Goal: Information Seeking & Learning: Compare options

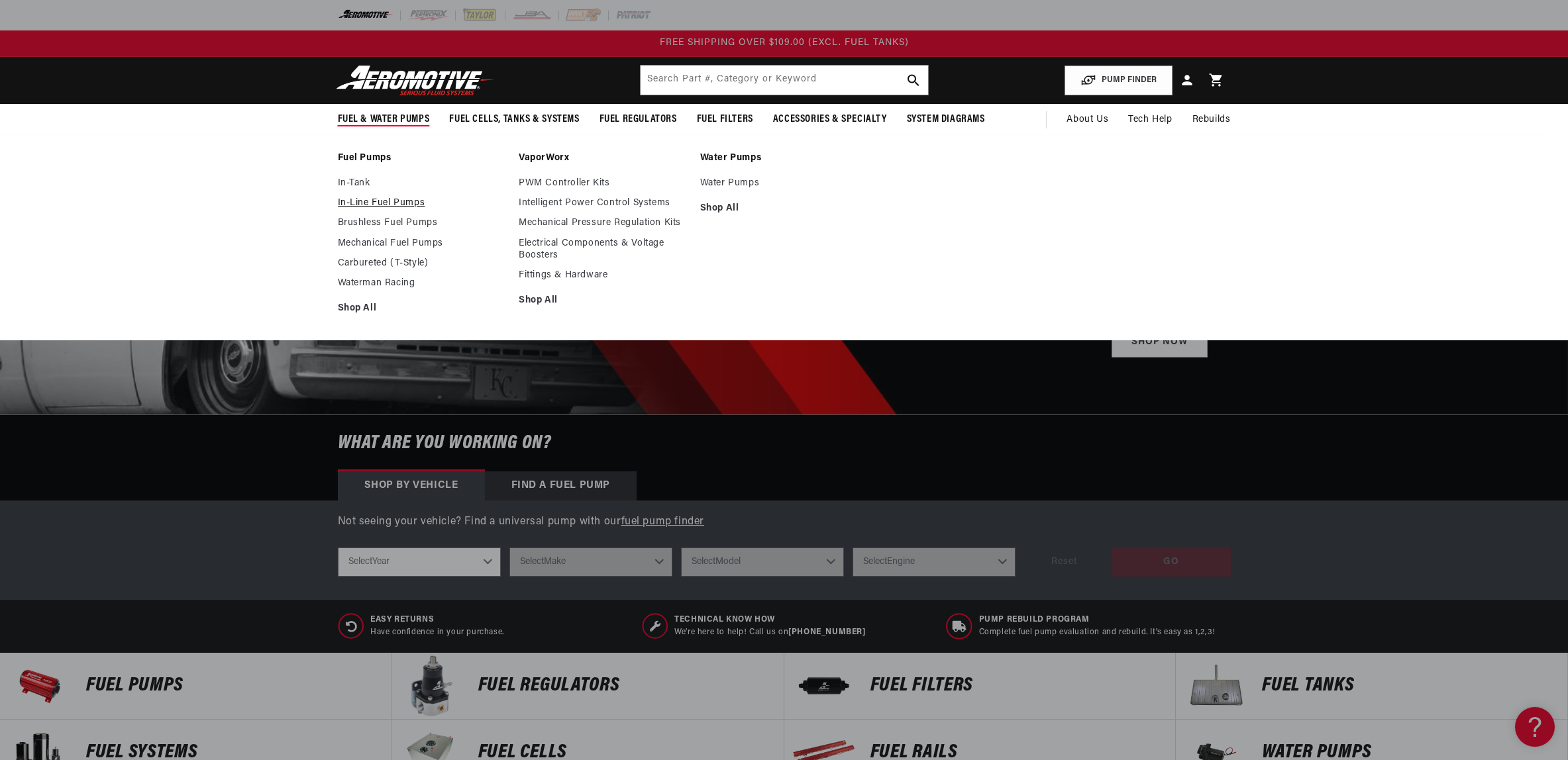
click at [338, 209] on link "In-Line Fuel Pumps" at bounding box center [422, 203] width 169 height 12
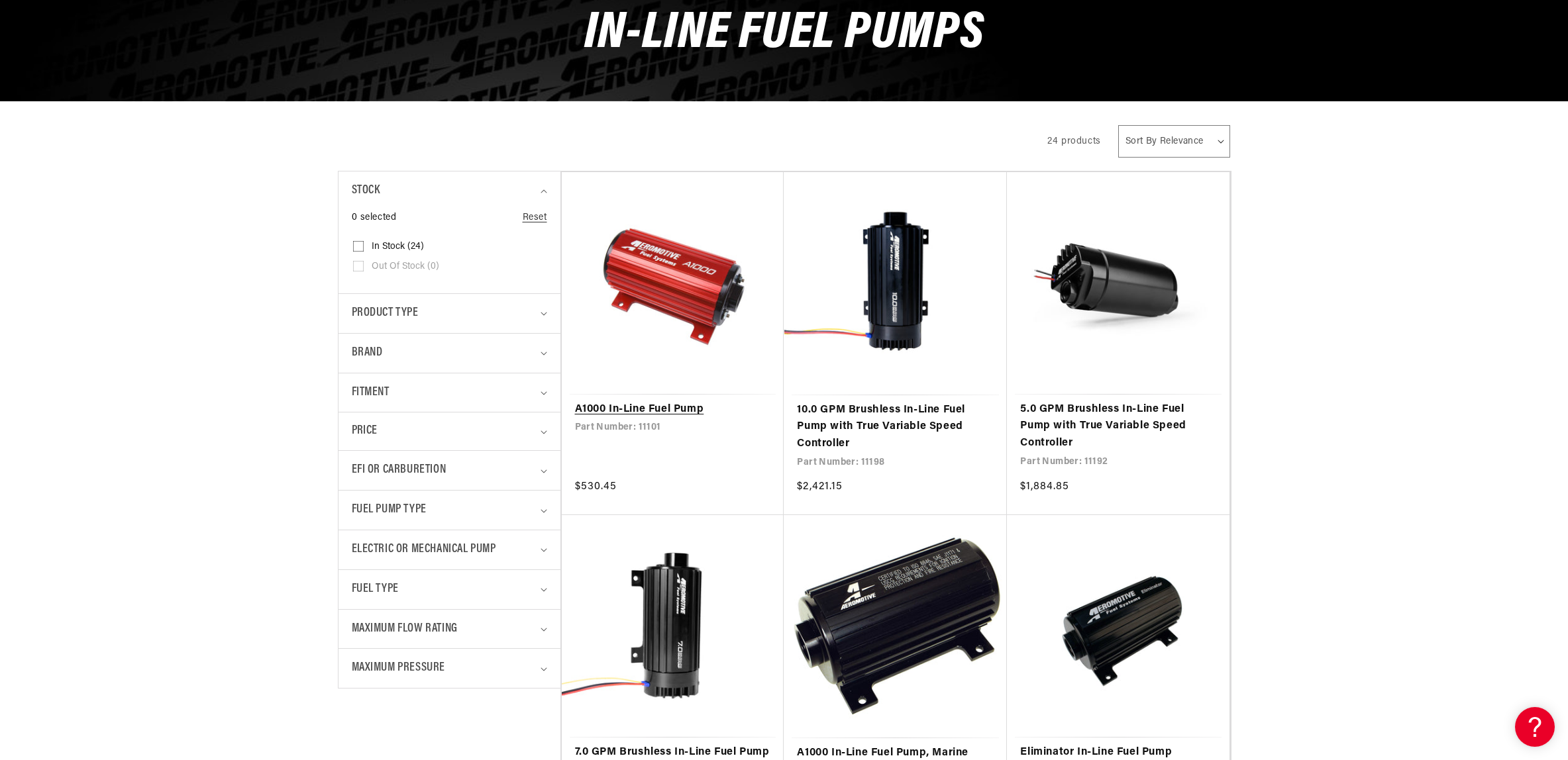
scroll to position [228, 0]
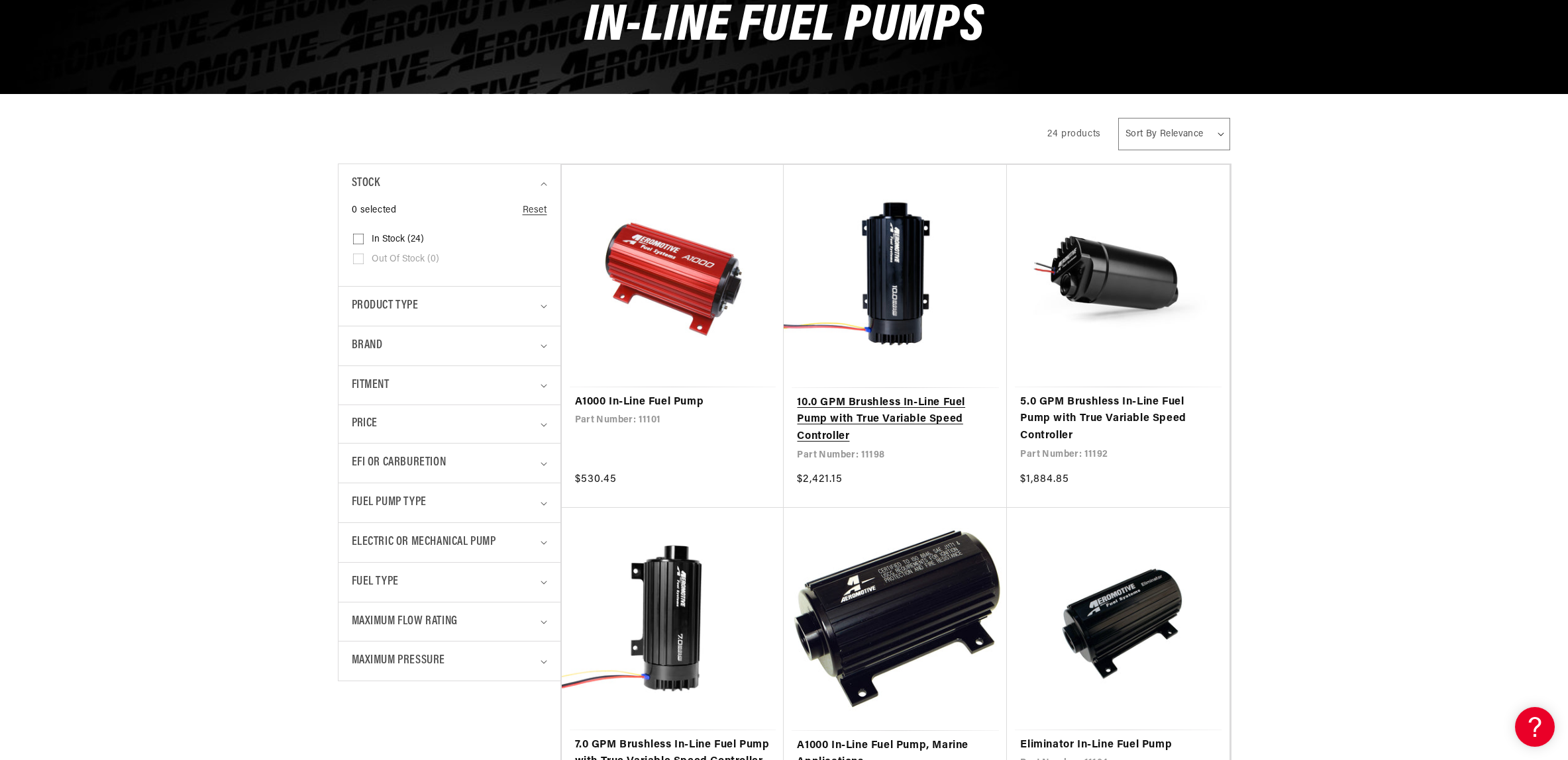
click at [922, 395] on link "10.0 GPM Brushless In-Line Fuel Pump with True Variable Speed Controller" at bounding box center [895, 421] width 196 height 51
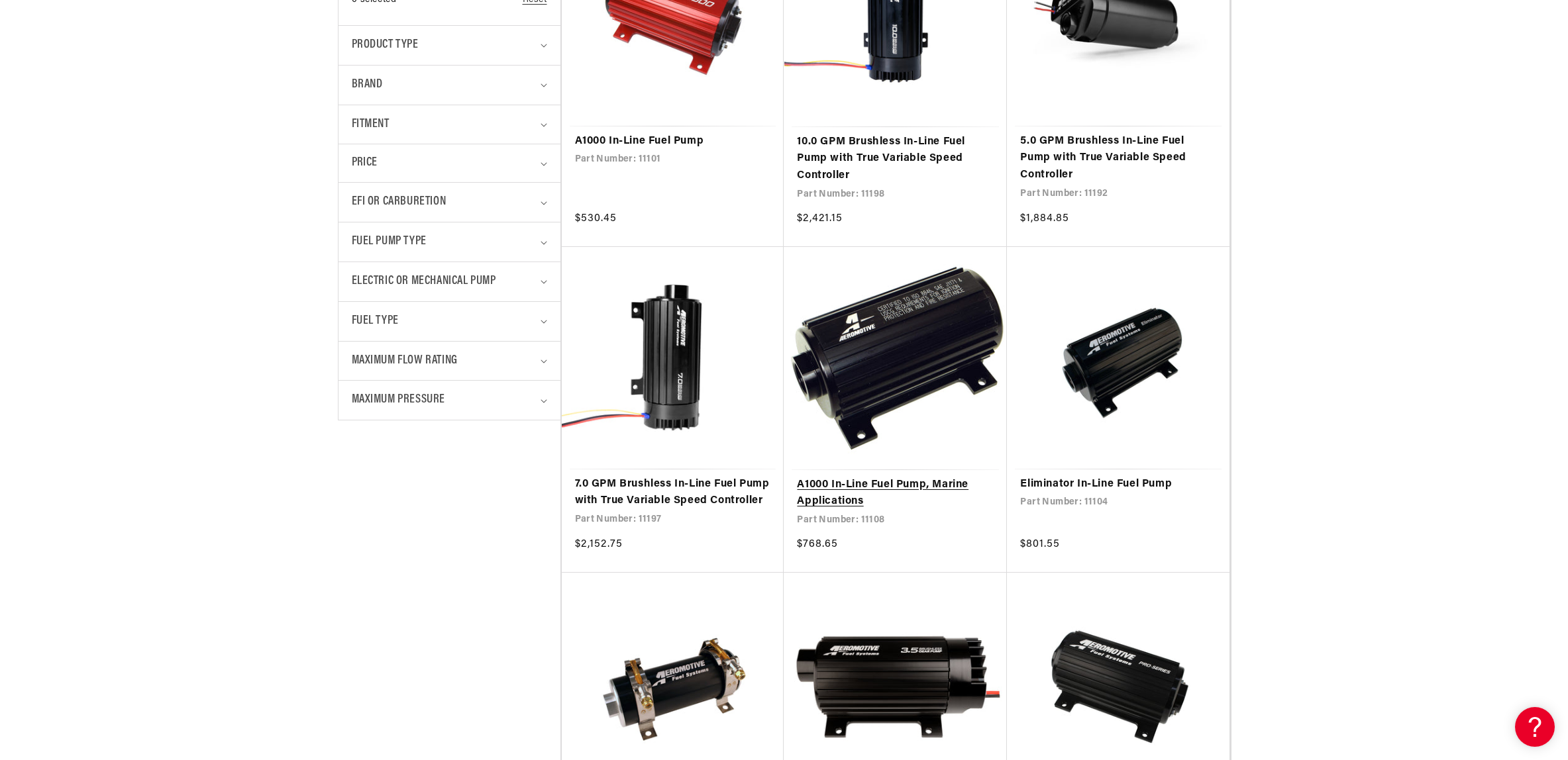
scroll to position [538, 0]
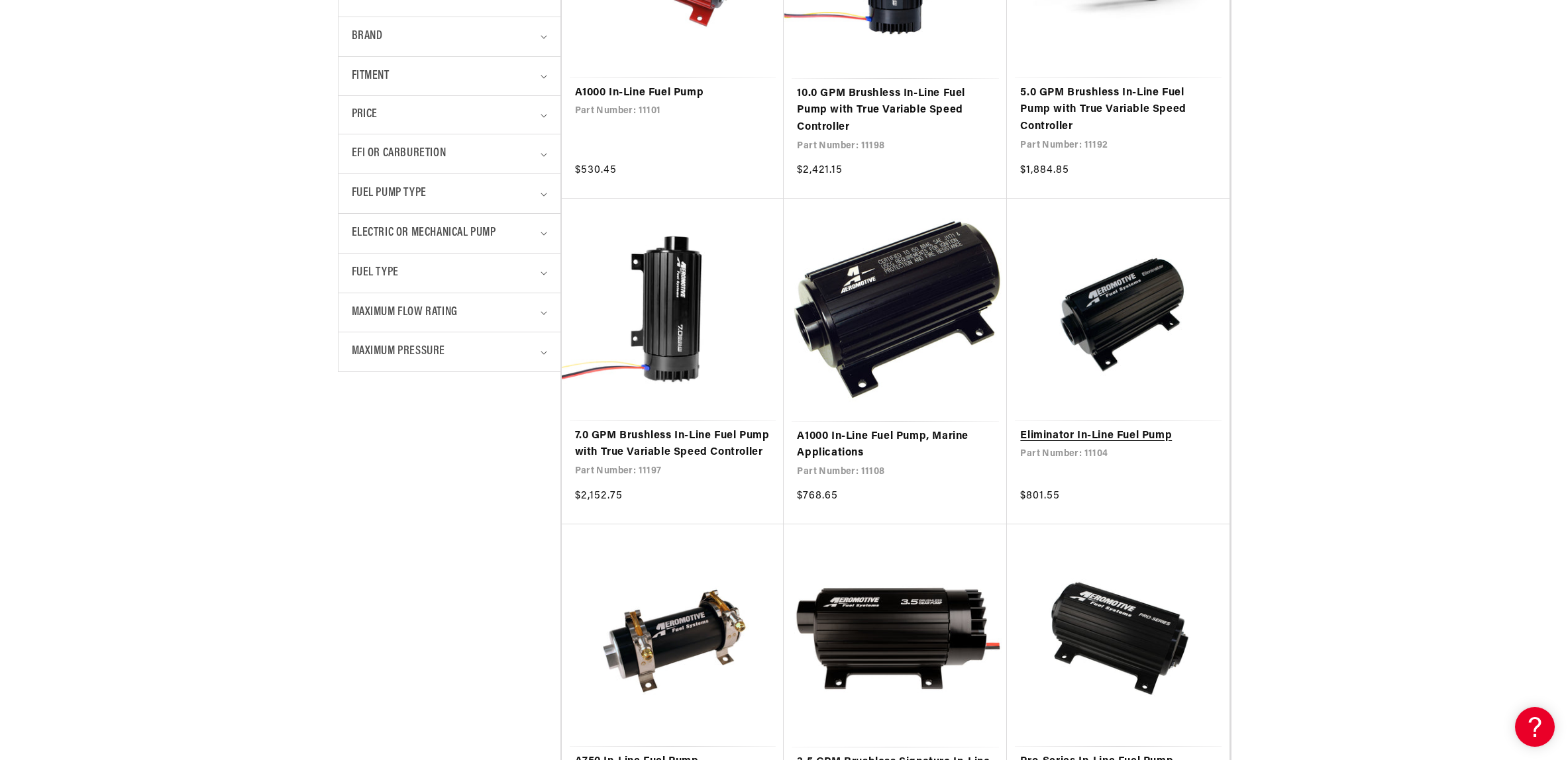
click at [1217, 428] on link "Eliminator In-Line Fuel Pump" at bounding box center [1118, 436] width 196 height 17
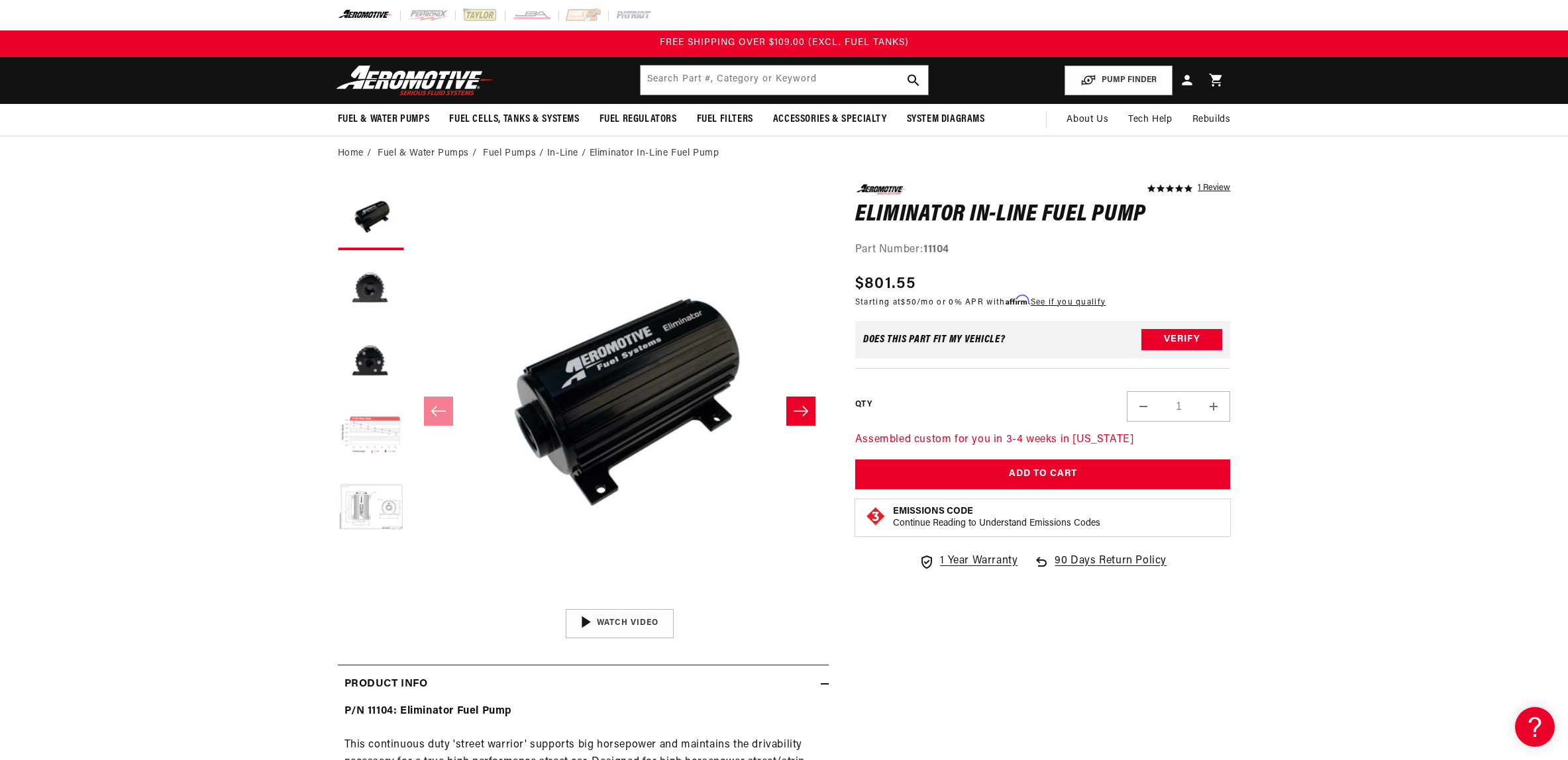
click at [338, 463] on button "Load image 4 in gallery view" at bounding box center [371, 436] width 66 height 66
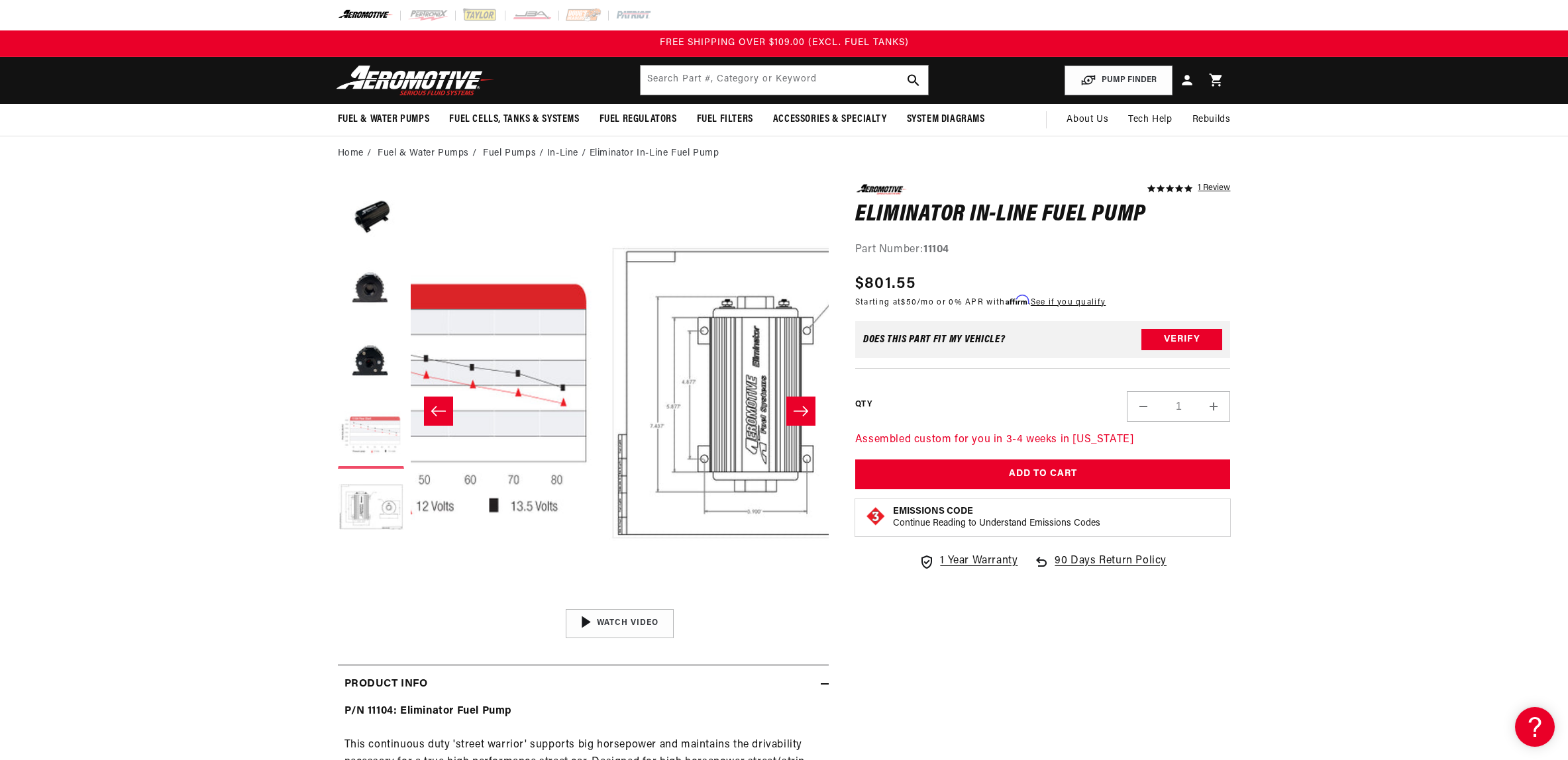
click at [338, 463] on button "Load image 4 in gallery view" at bounding box center [371, 436] width 66 height 66
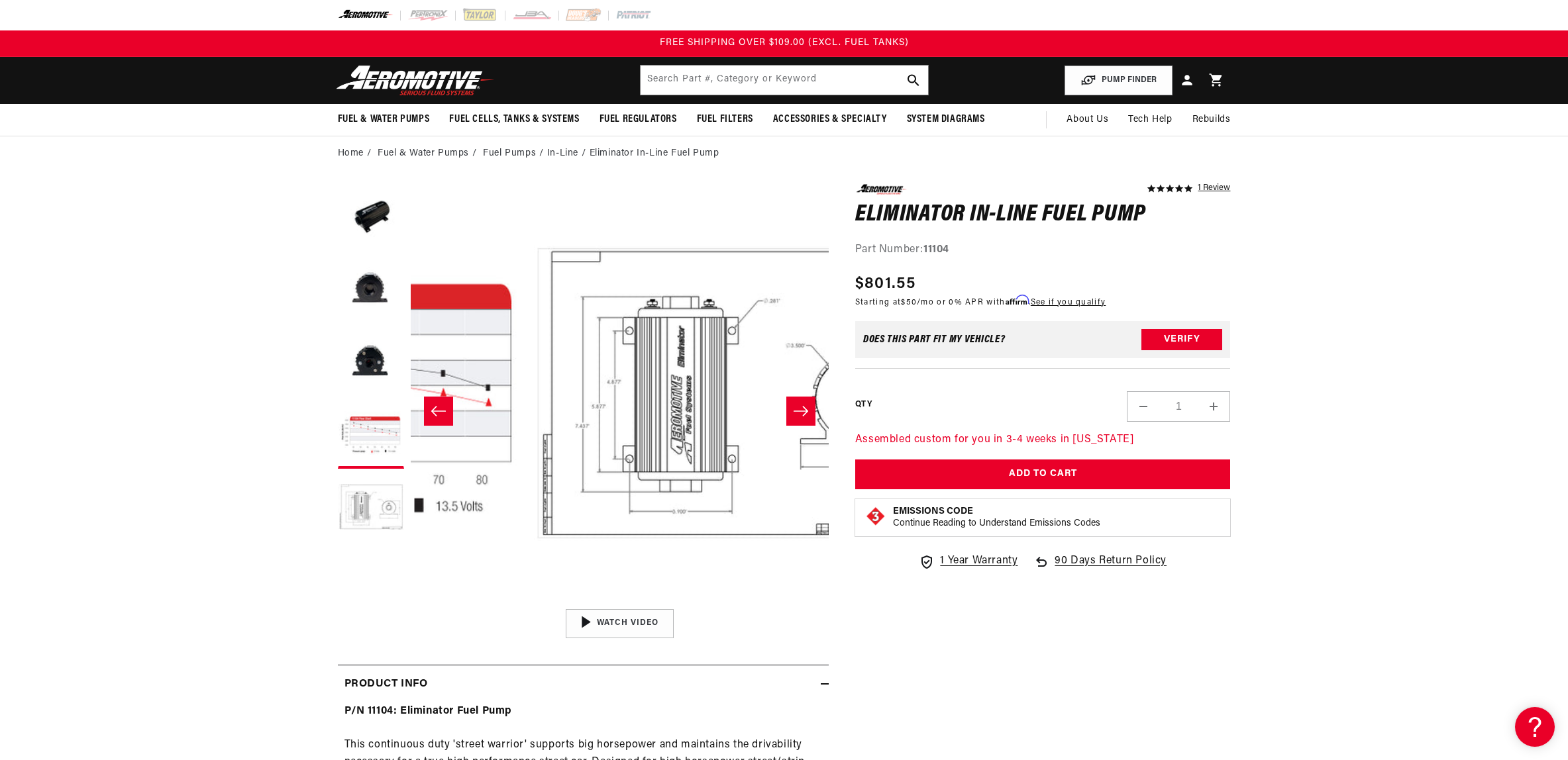
click at [338, 582] on button "Load image 6 in gallery view" at bounding box center [371, 582] width 66 height 66
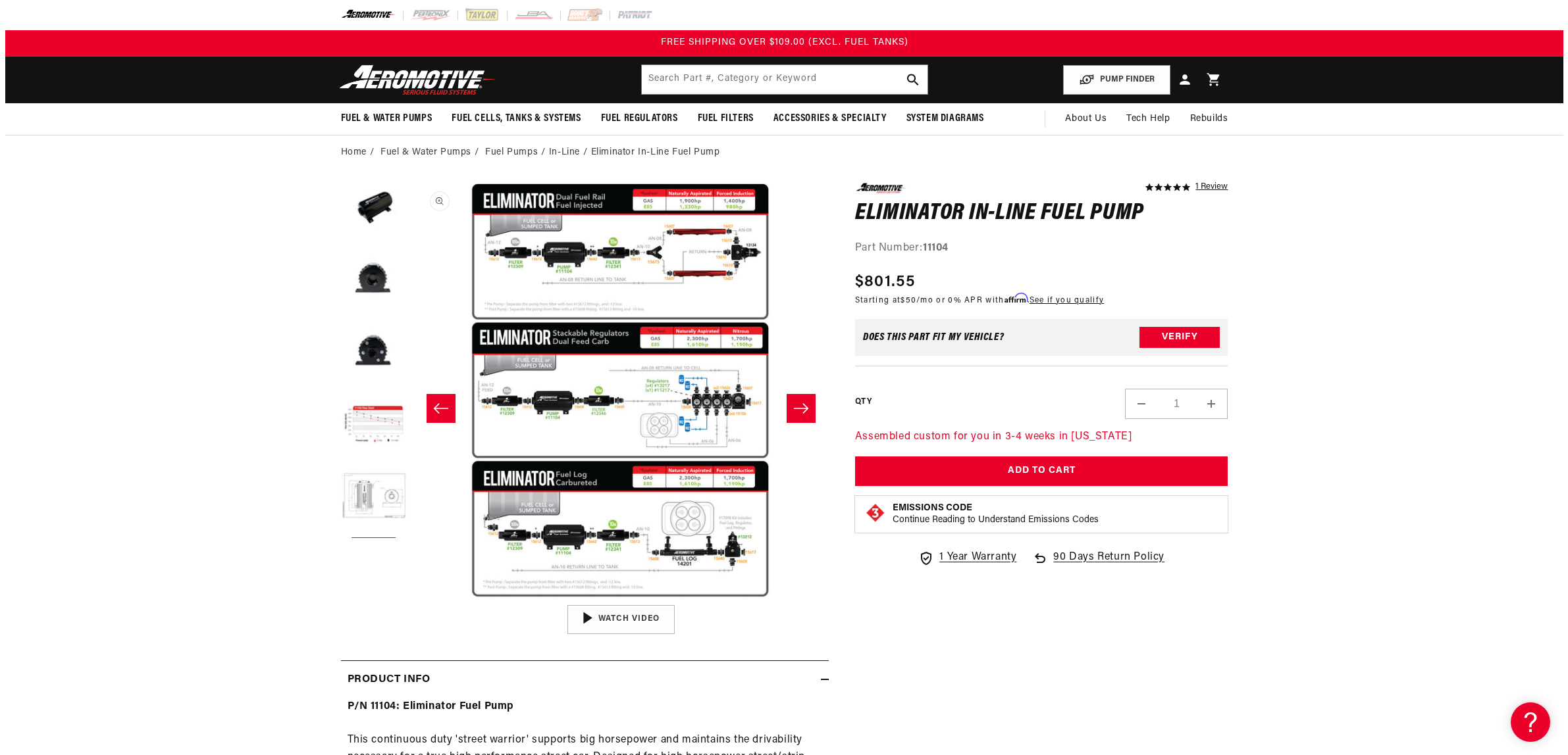
scroll to position [0, 2566]
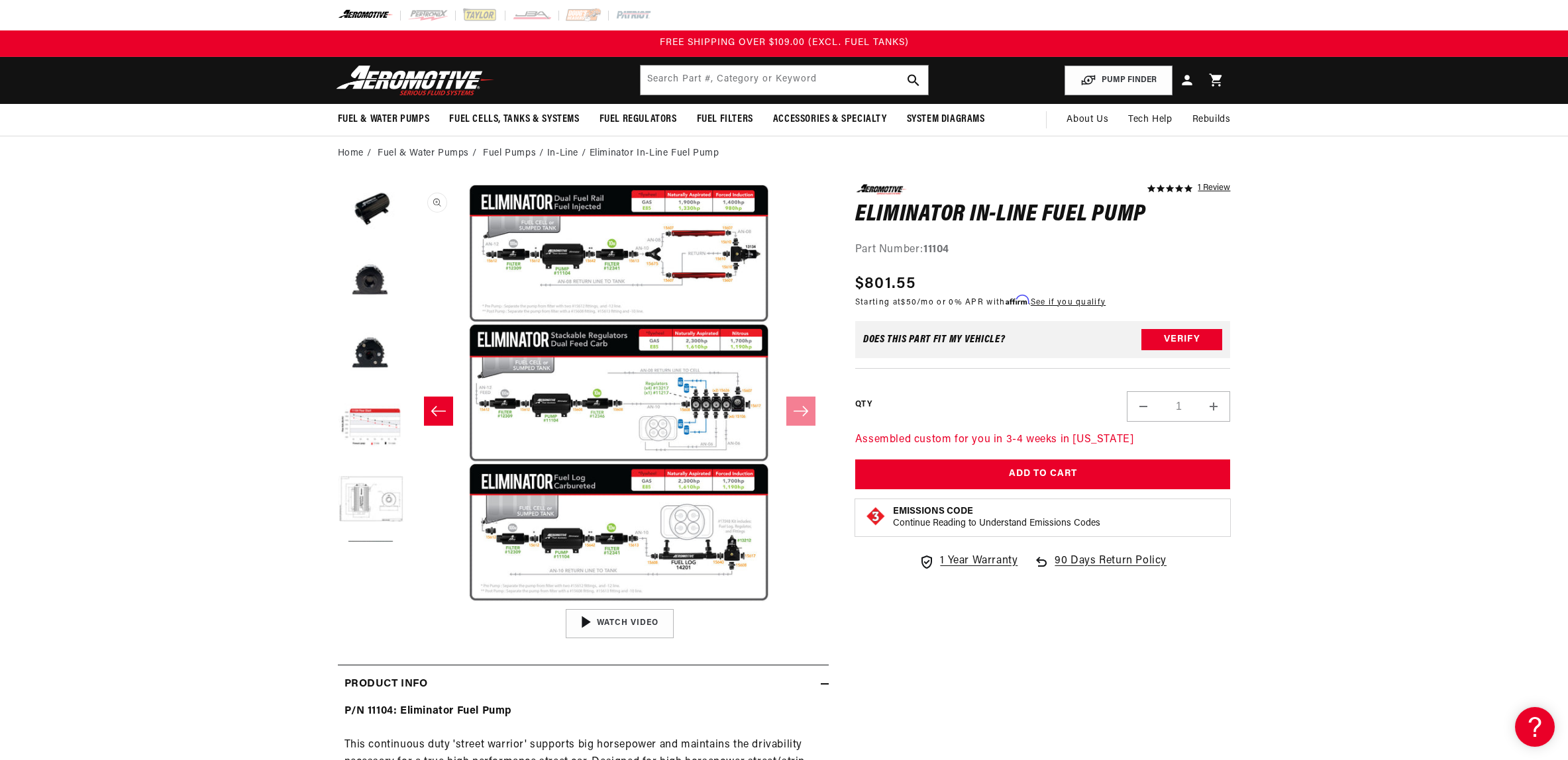
click at [410, 603] on button "Open media 6 in modal" at bounding box center [410, 603] width 0 height 0
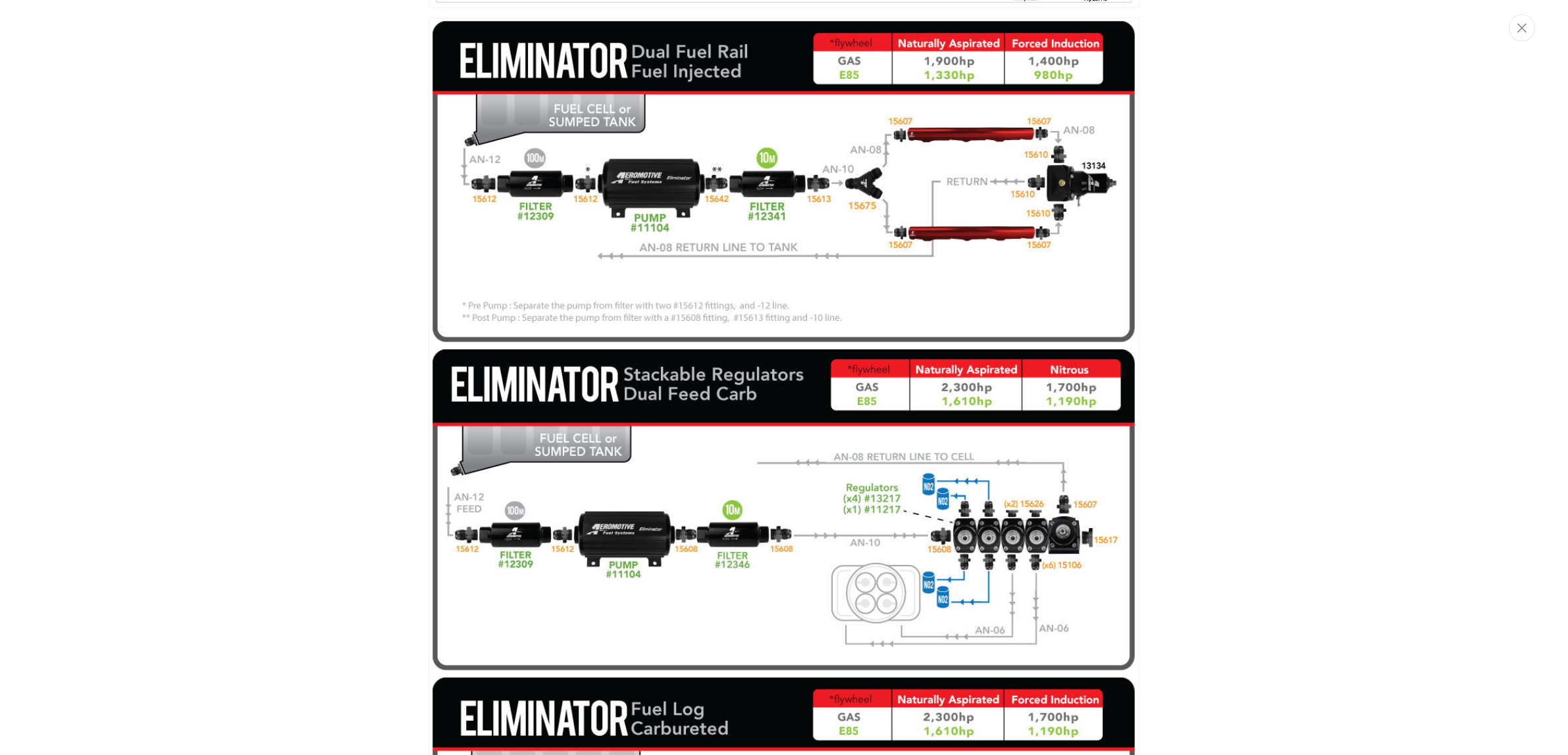
scroll to position [2441, 0]
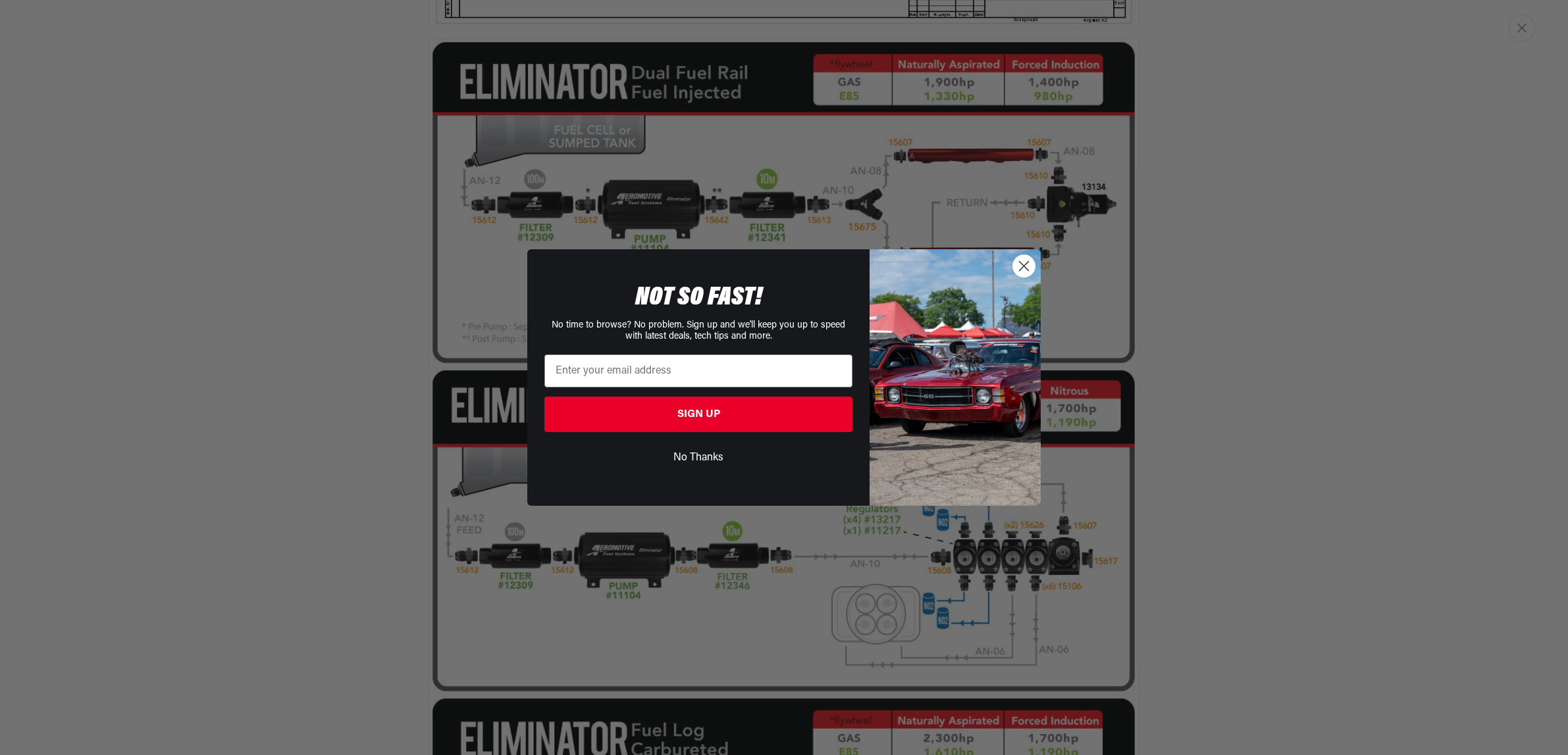
click at [1023, 269] on circle "Close dialog" at bounding box center [1024, 266] width 22 height 22
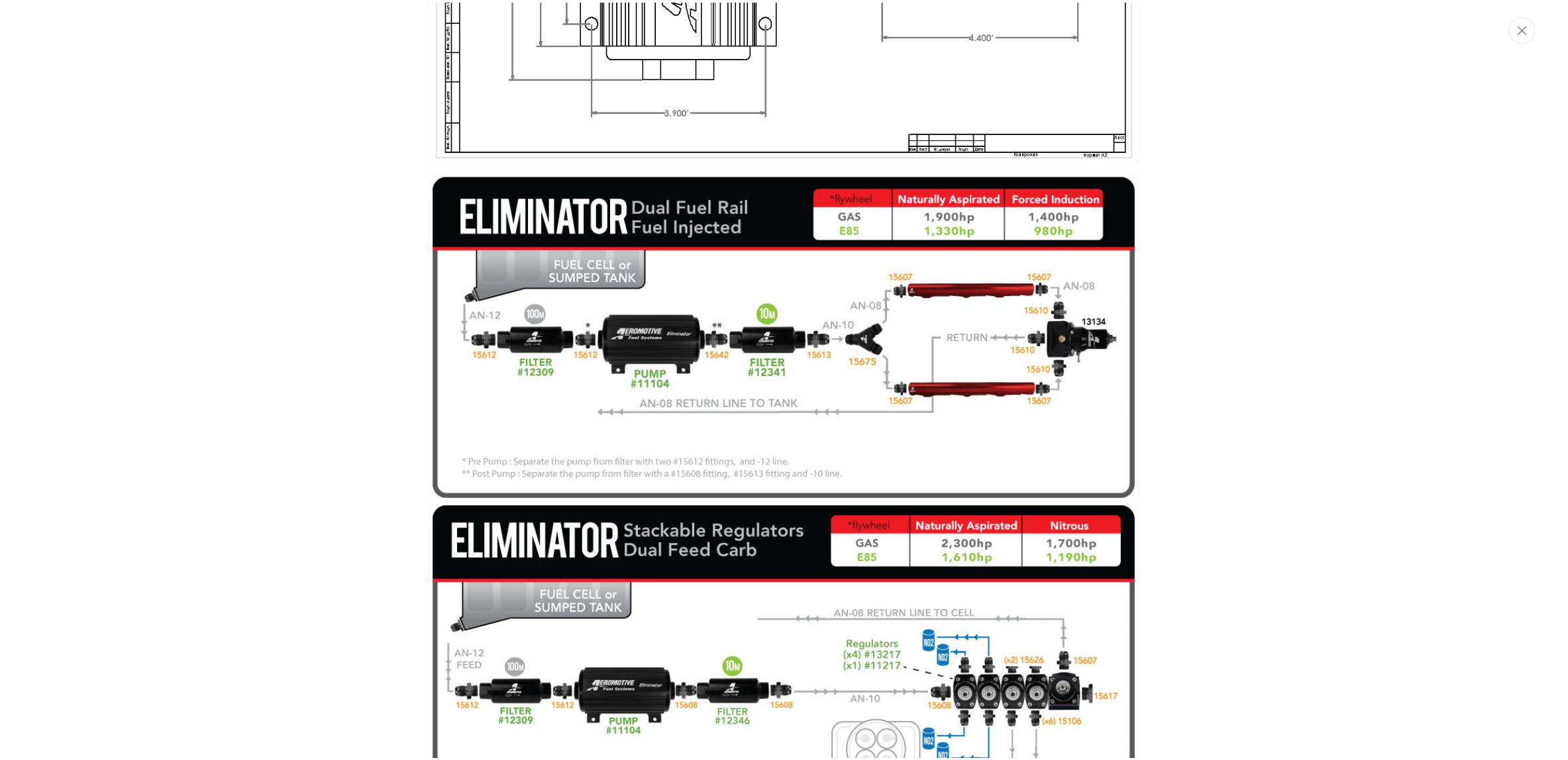
scroll to position [2427, 0]
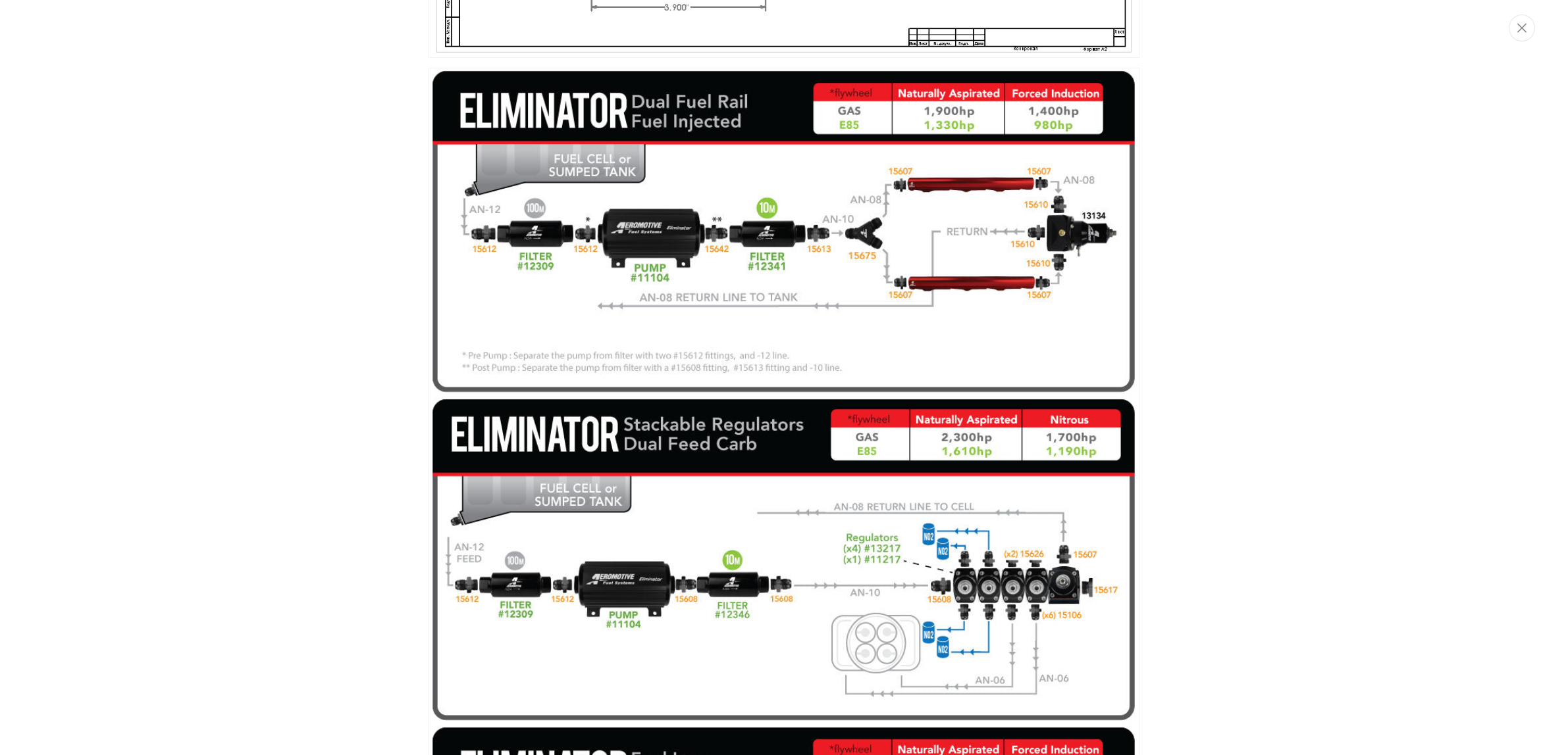
click at [562, 188] on img "Media gallery" at bounding box center [784, 561] width 711 height 986
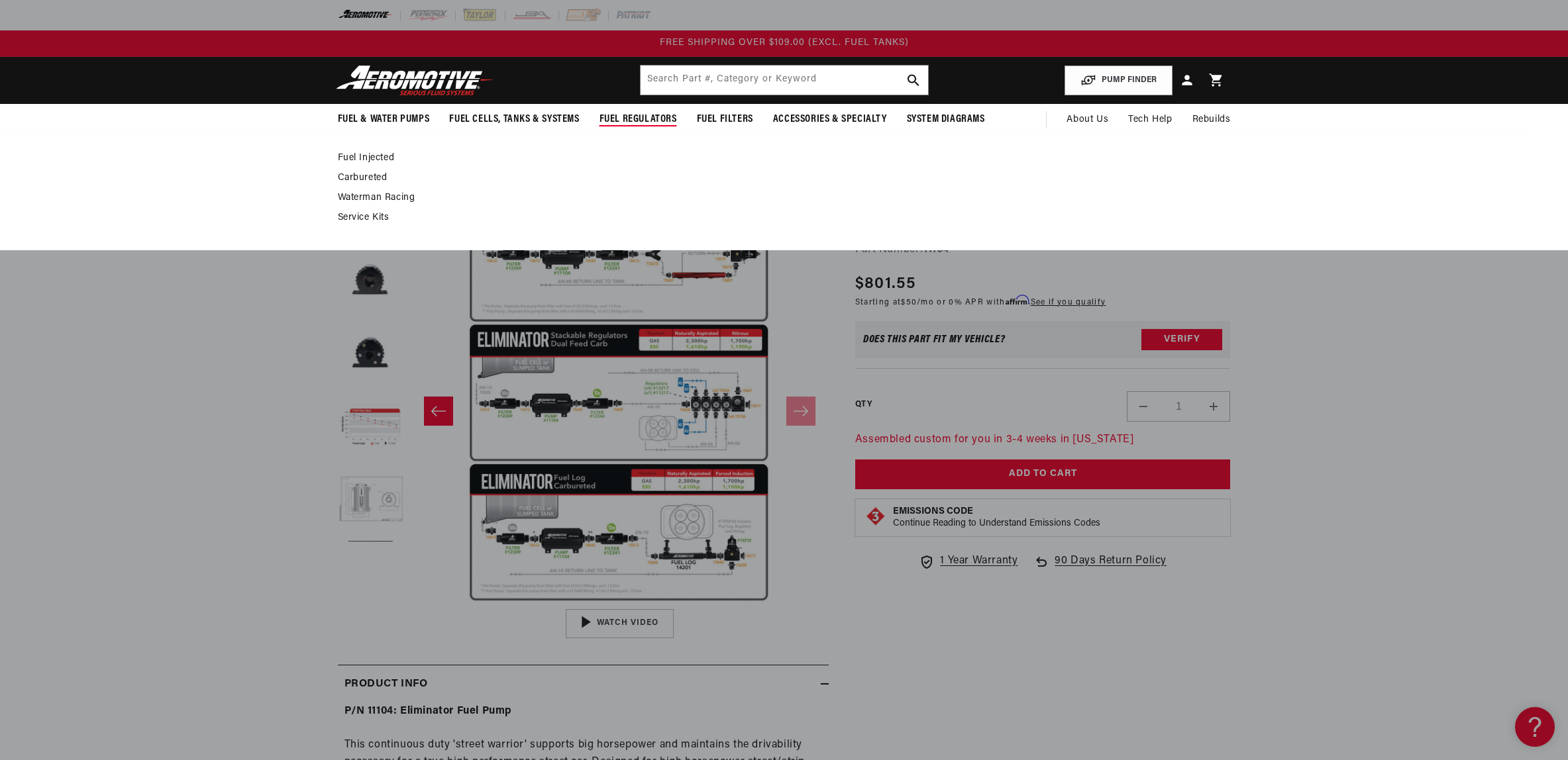
click at [599, 126] on span "Fuel Regulators" at bounding box center [638, 119] width 78 height 14
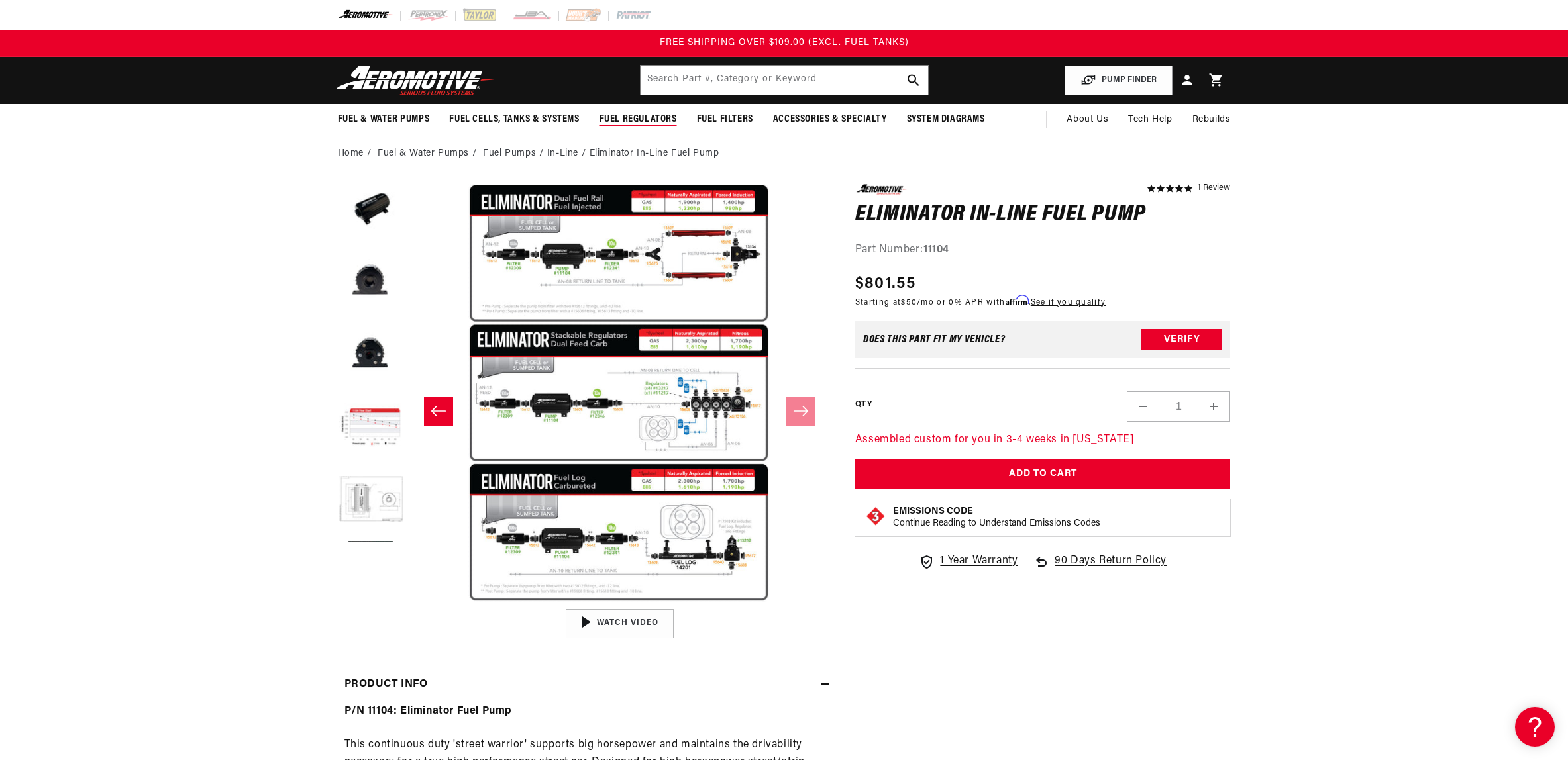
click at [599, 126] on span "Fuel Regulators" at bounding box center [638, 119] width 78 height 14
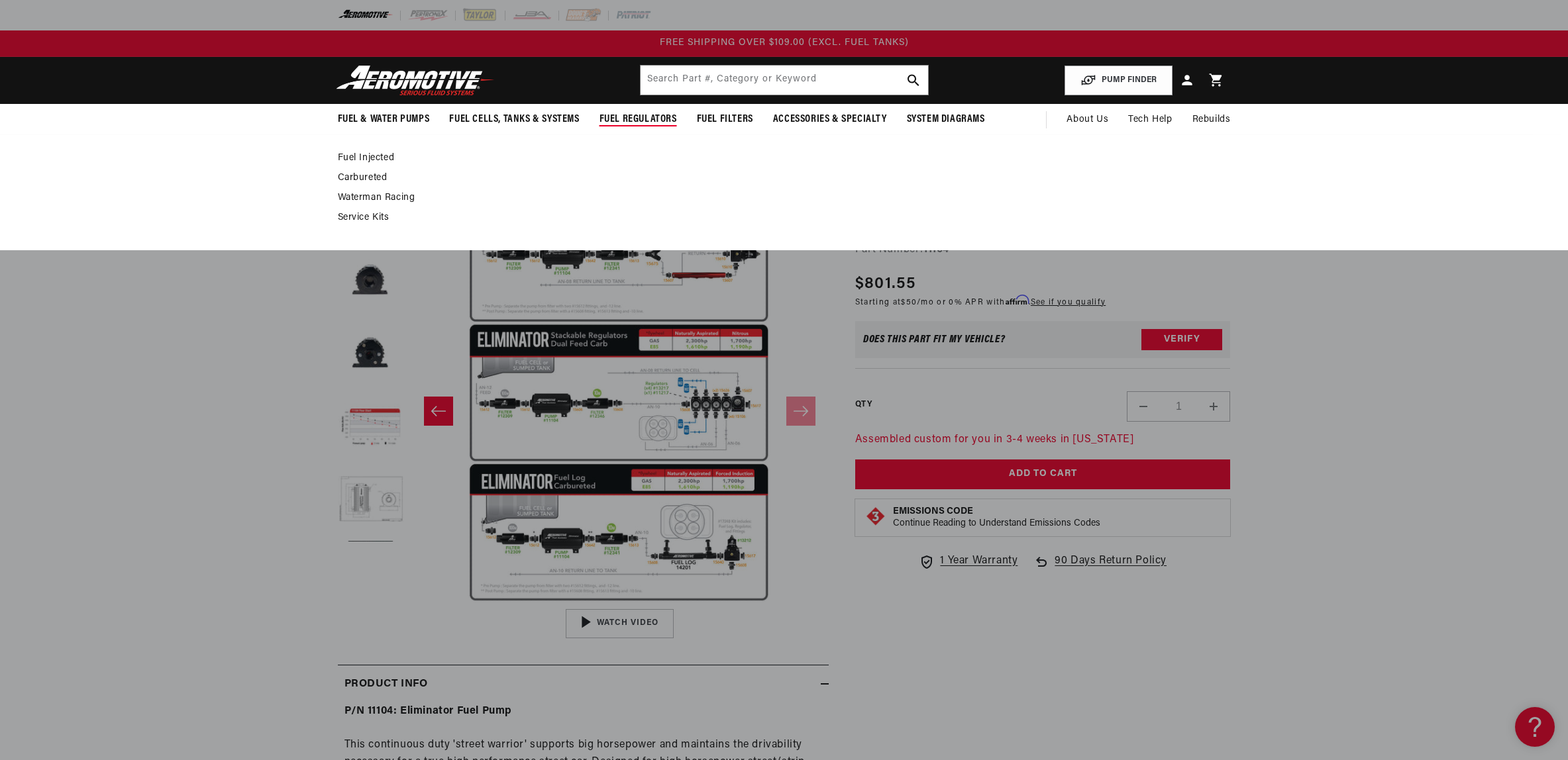
click at [338, 164] on link "Fuel Injected" at bounding box center [778, 159] width 880 height 12
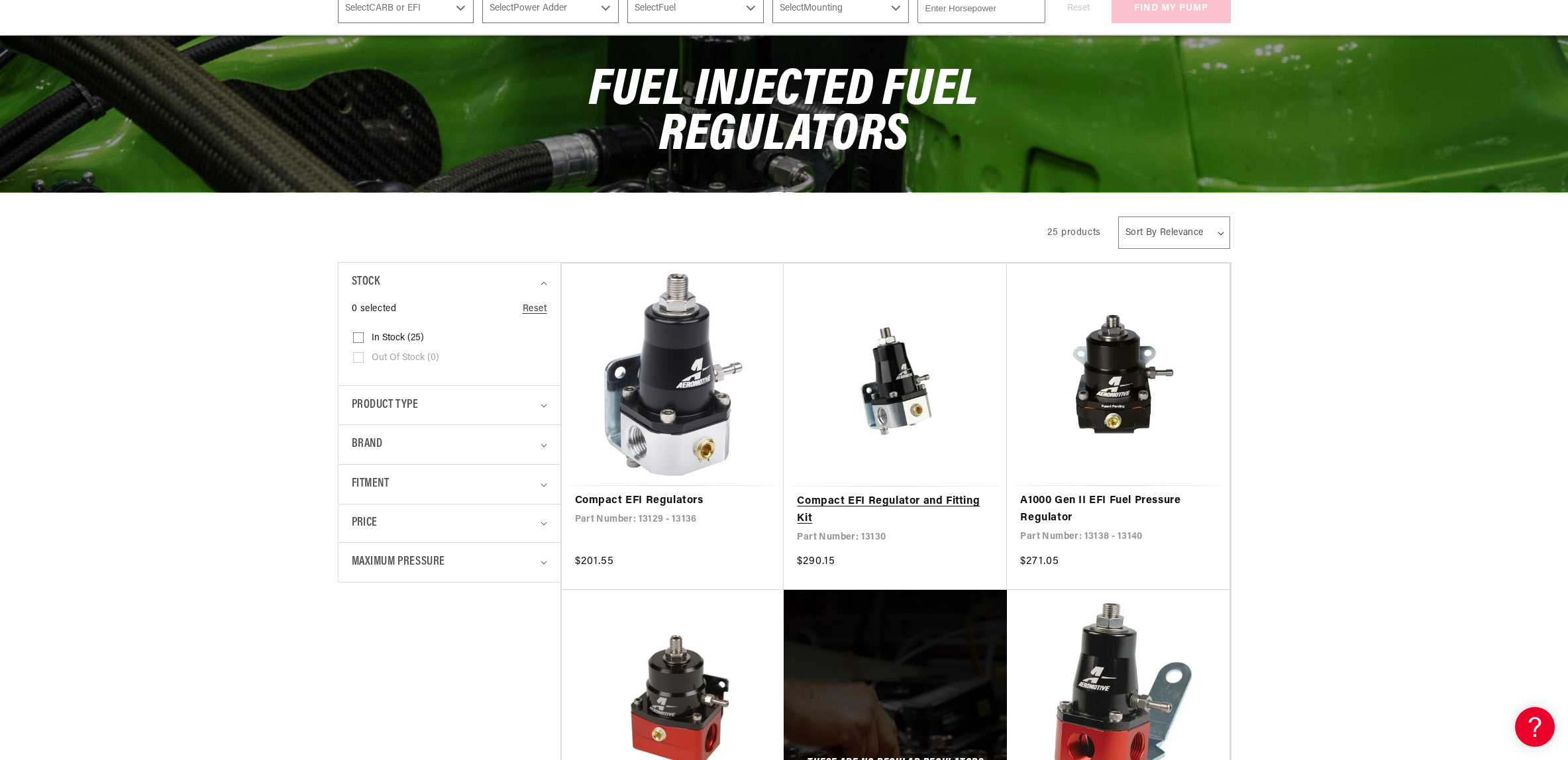
scroll to position [239, 0]
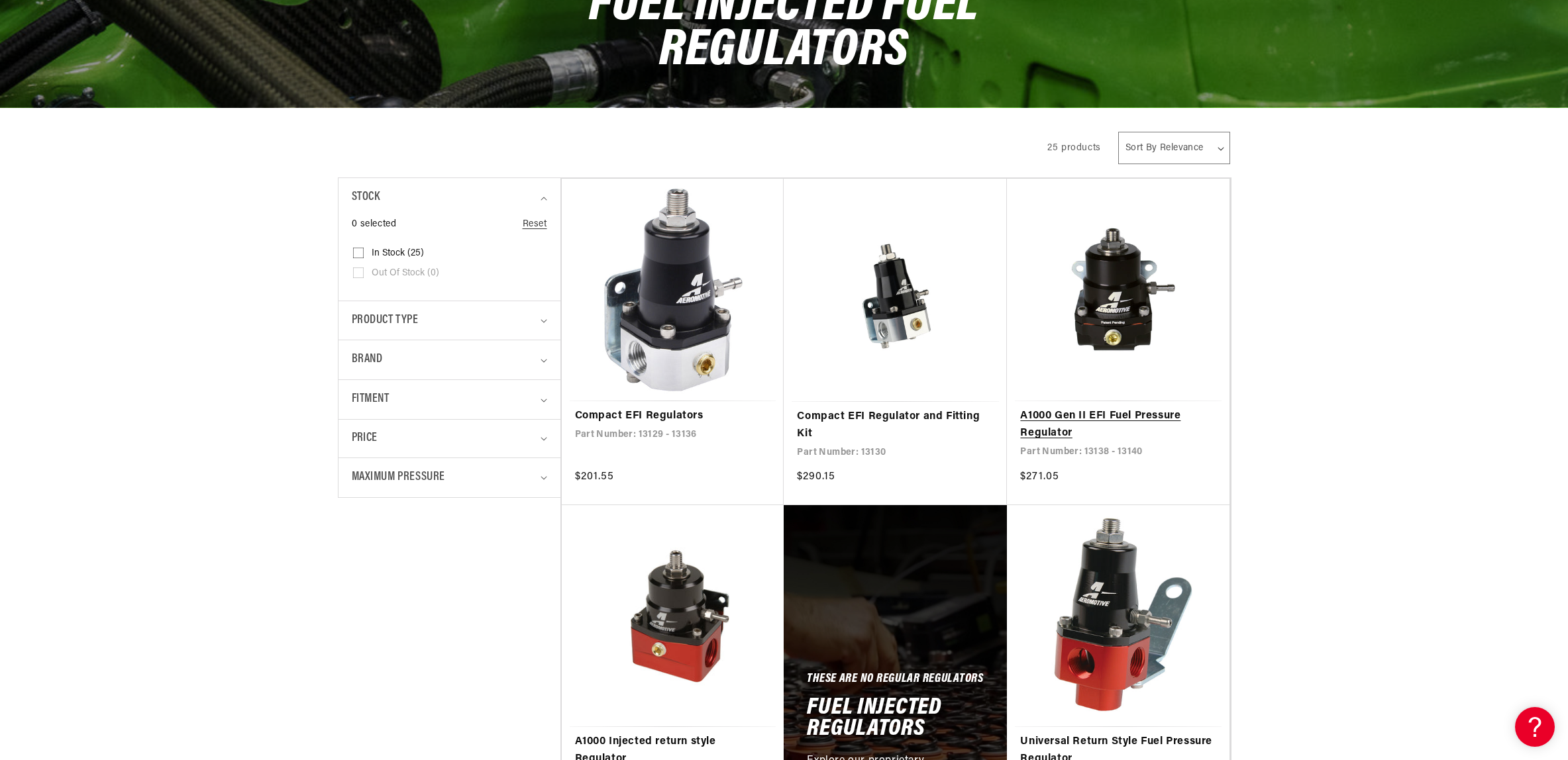
click at [1172, 408] on link "A1000 Gen II EFI Fuel Pressure Regulator" at bounding box center [1118, 425] width 196 height 34
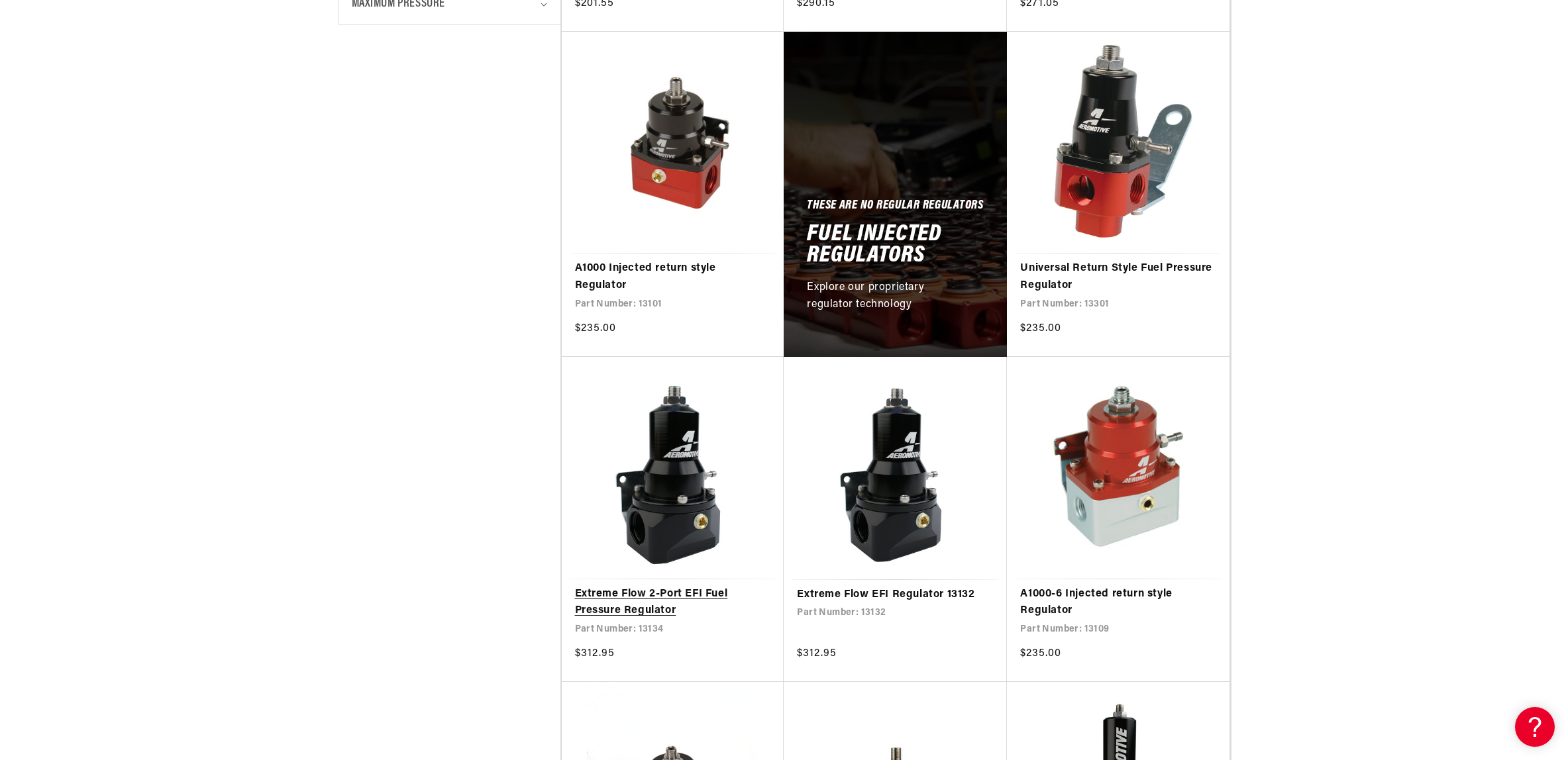
scroll to position [963, 0]
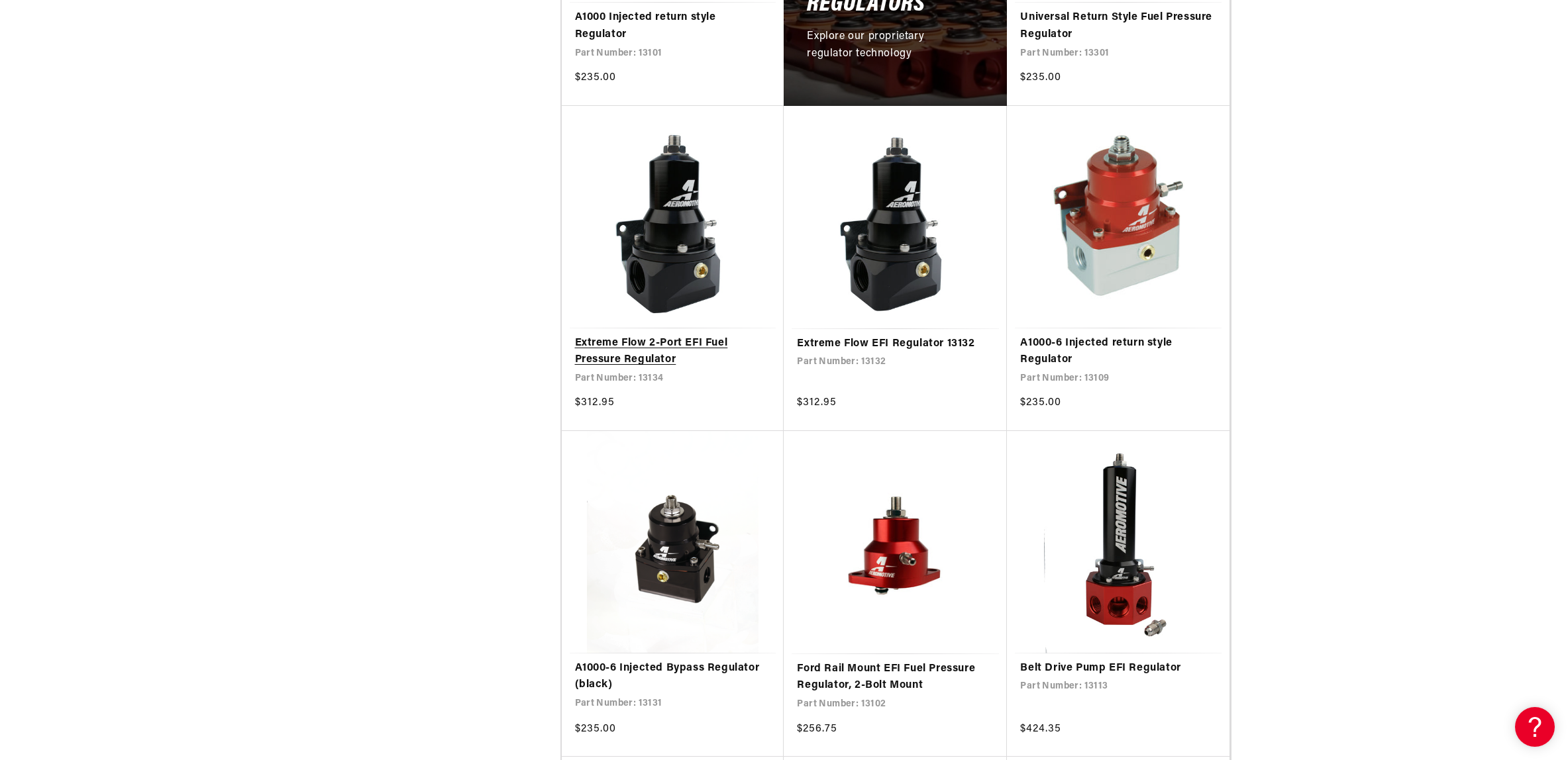
click at [651, 369] on link "Extreme Flow 2-Port EFI Fuel Pressure Regulator" at bounding box center [673, 352] width 196 height 34
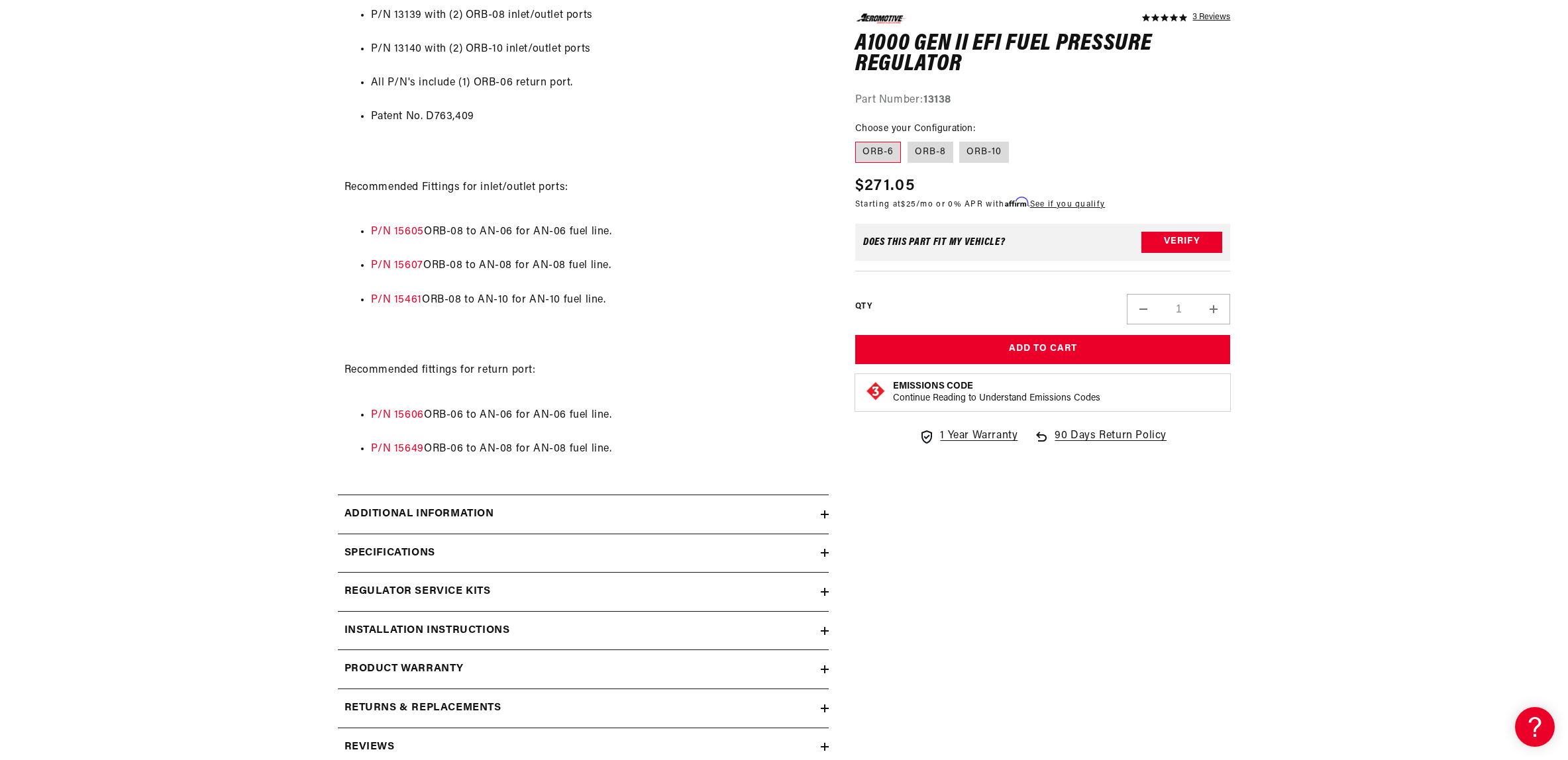
scroll to position [1090, 0]
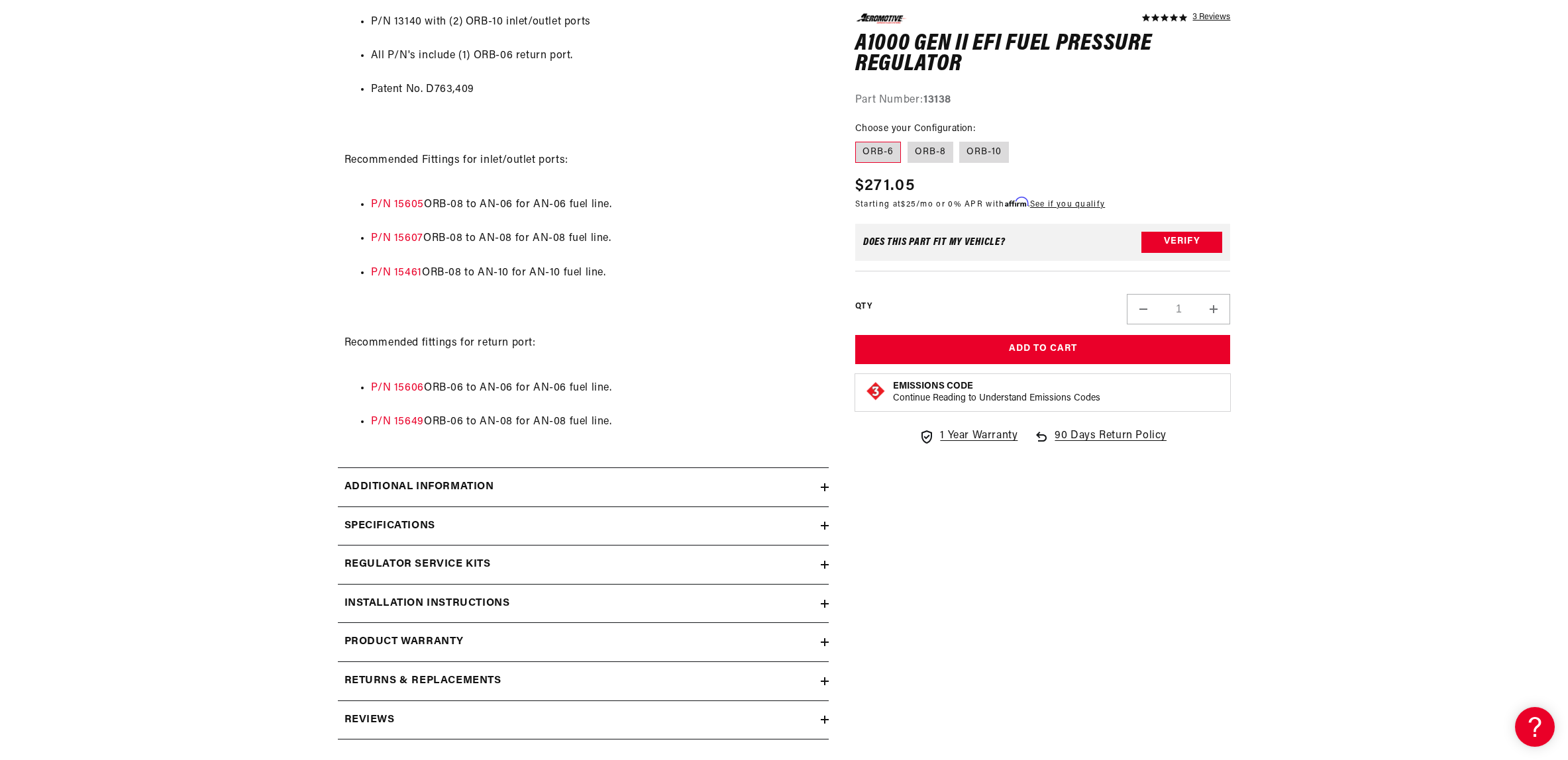
click at [825, 530] on icon at bounding box center [825, 526] width 0 height 8
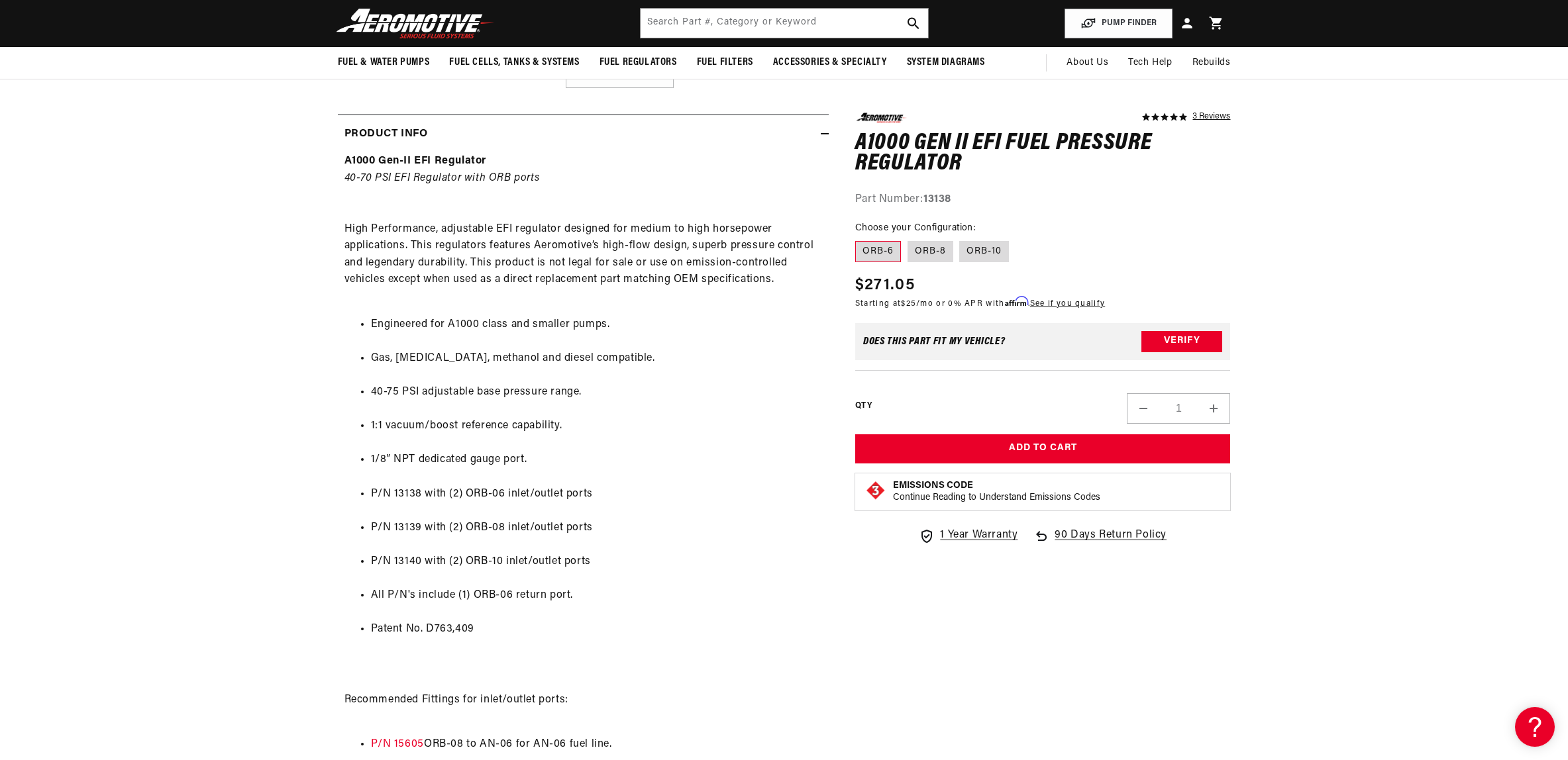
scroll to position [533, 0]
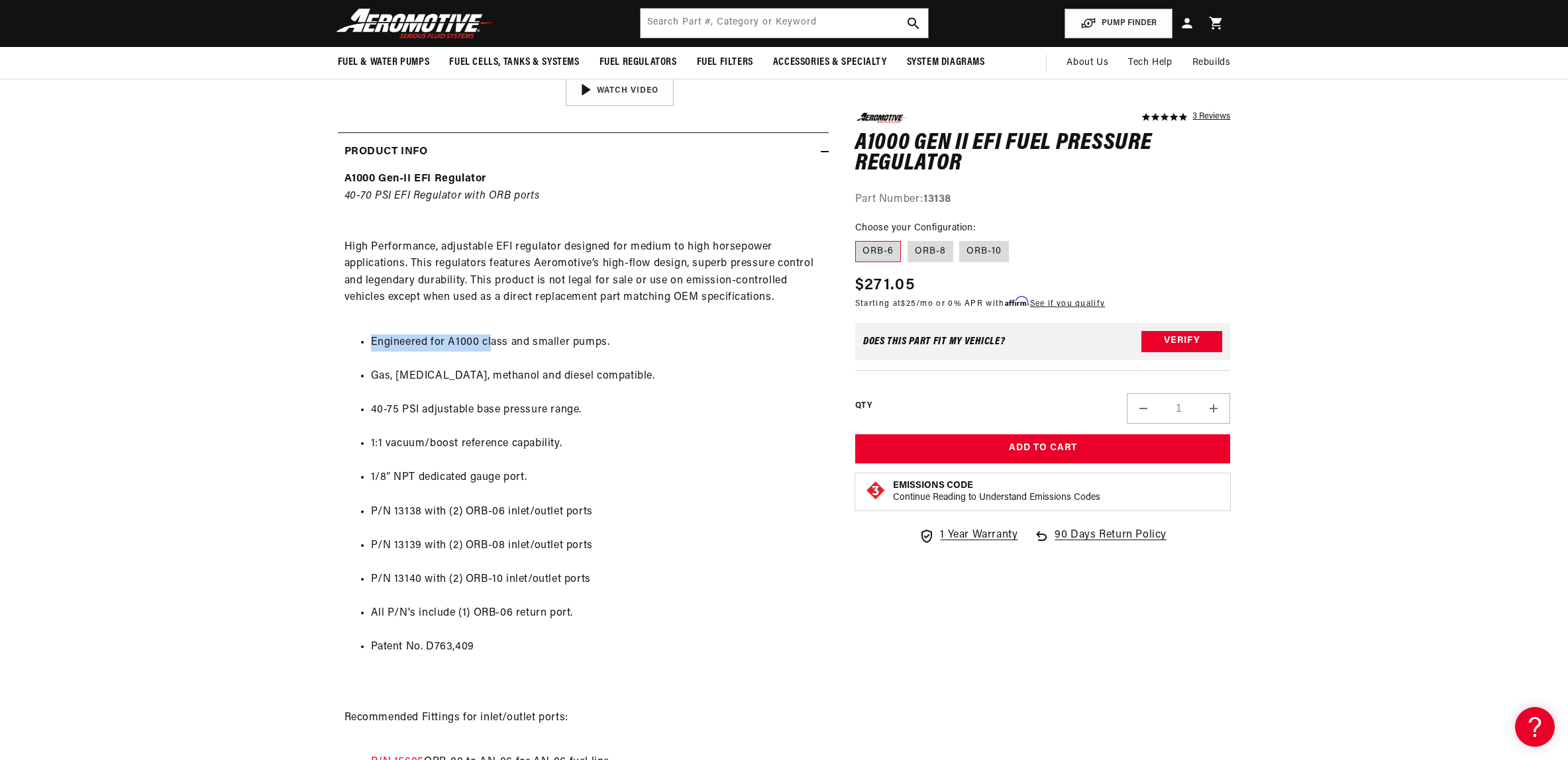
drag, startPoint x: 284, startPoint y: 477, endPoint x: 356, endPoint y: 102, distance: 381.8
click at [406, 352] on li "Engineered for A1000 class and smaller pumps." at bounding box center [596, 343] width 451 height 17
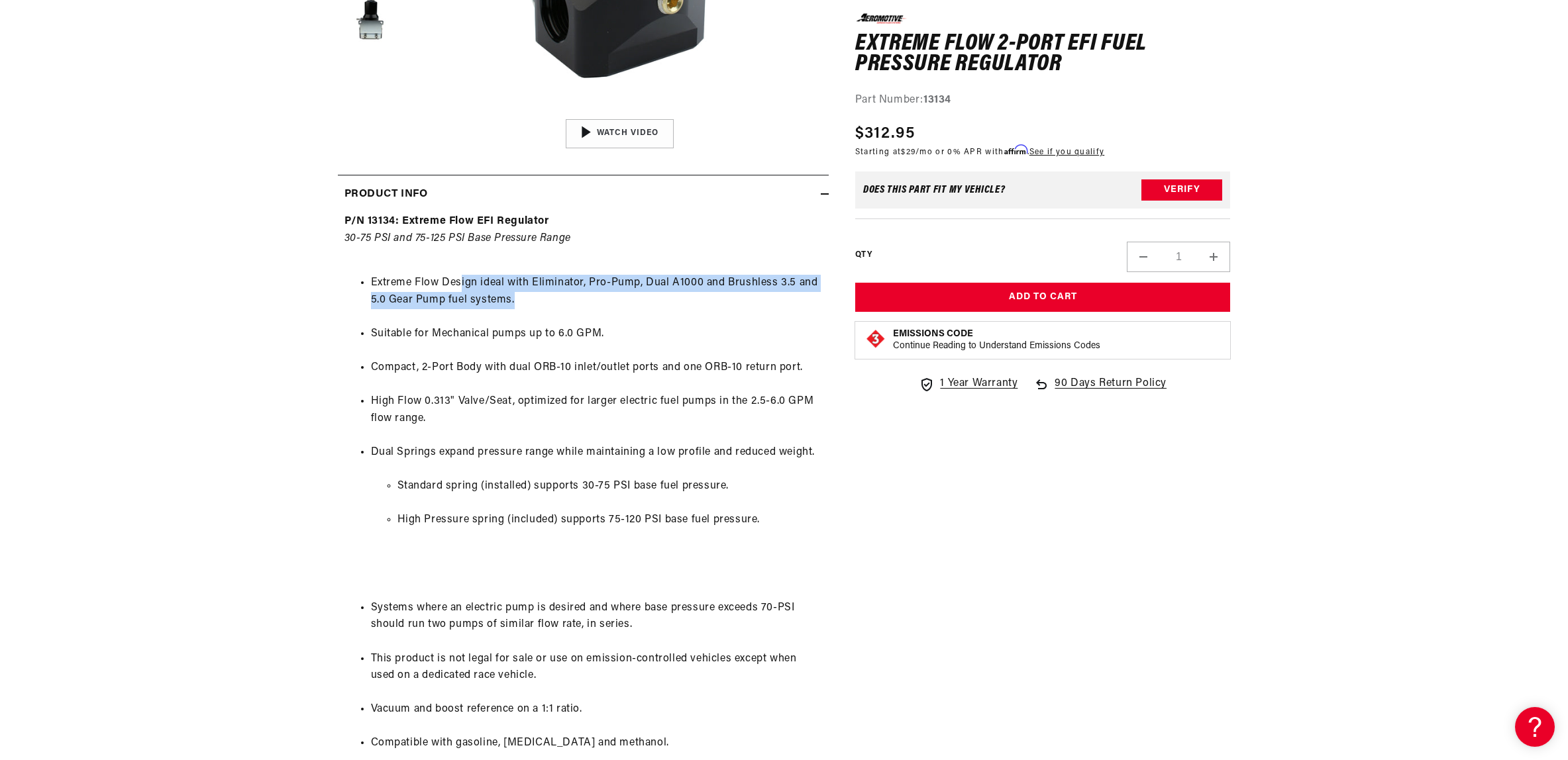
drag, startPoint x: 373, startPoint y: 419, endPoint x: 807, endPoint y: 439, distance: 434.5
click at [809, 309] on li "Extreme Flow Design ideal with Eliminator, Pro-Pump, Dual A1000 and Brushless 3…" at bounding box center [596, 292] width 451 height 34
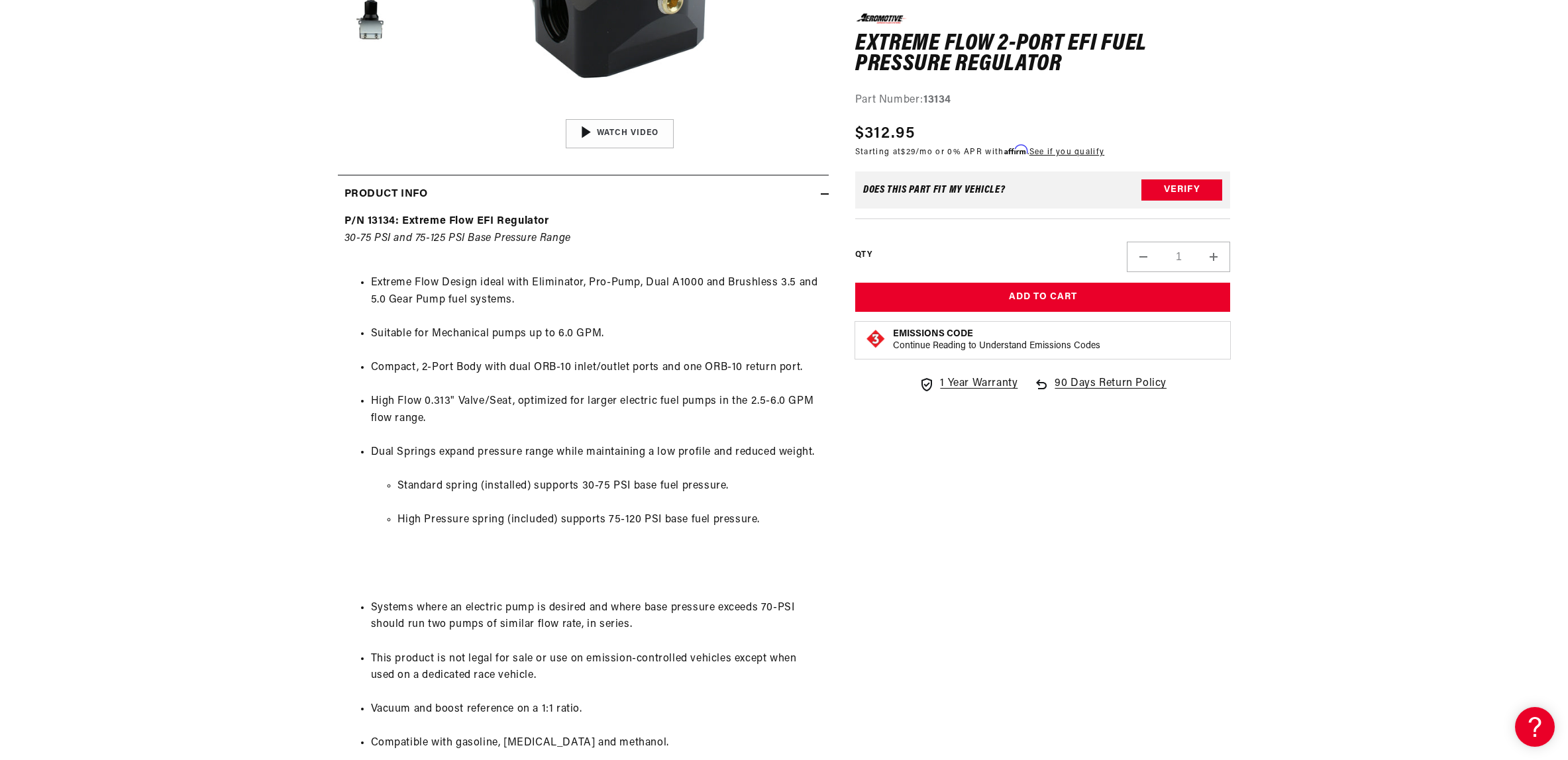
click at [809, 309] on li "Extreme Flow Design ideal with Eliminator, Pro-Pump, Dual A1000 and Brushless 3…" at bounding box center [596, 292] width 451 height 34
drag, startPoint x: 740, startPoint y: 421, endPoint x: 805, endPoint y: 424, distance: 65.1
click at [822, 309] on li "Extreme Flow Design ideal with Eliminator, Pro-Pump, Dual A1000 and Brushless 3…" at bounding box center [596, 292] width 451 height 34
click at [786, 309] on li "Extreme Flow Design ideal with Eliminator, Pro-Pump, Dual A1000 and Brushless 3…" at bounding box center [596, 292] width 451 height 34
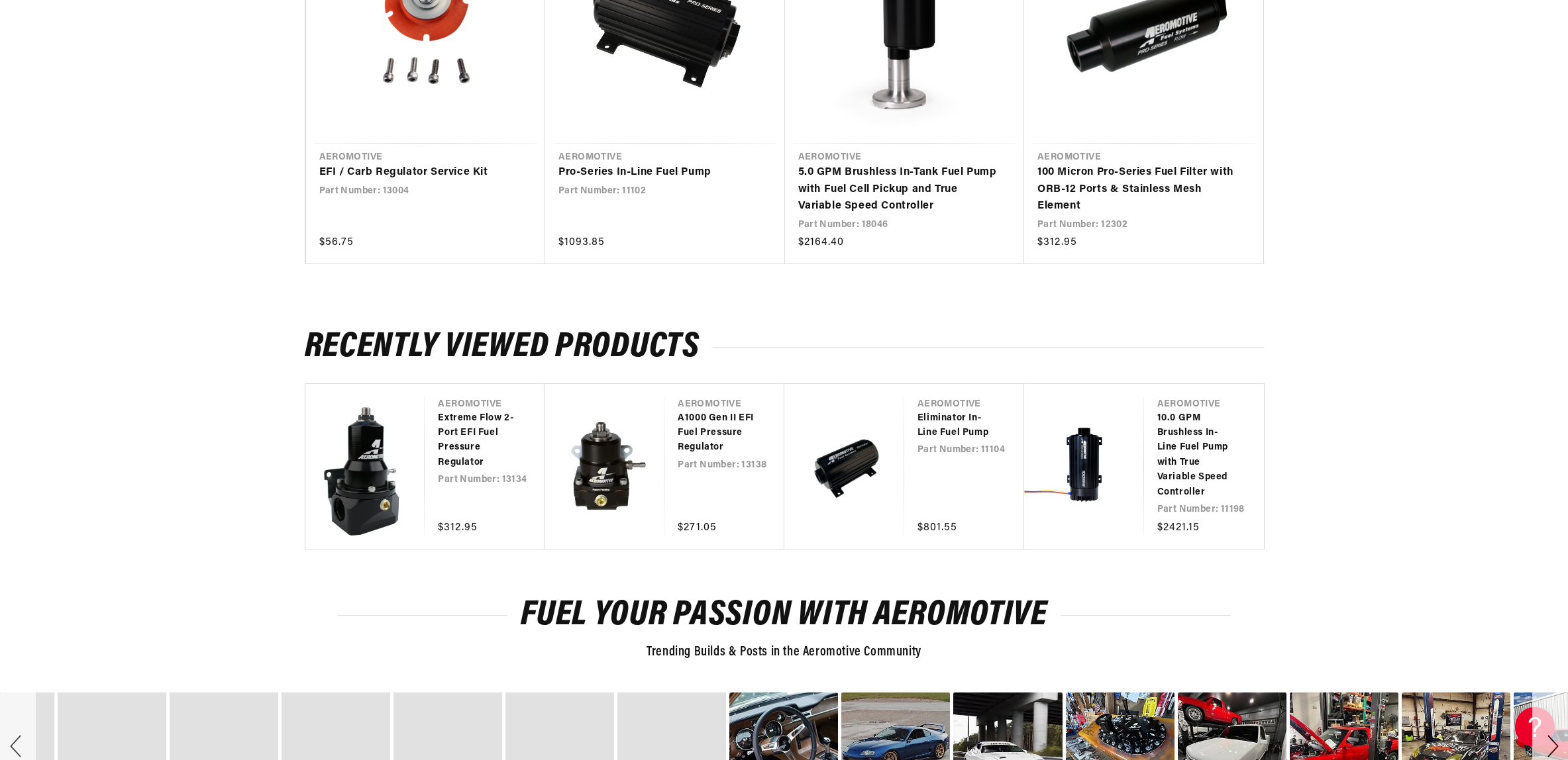
scroll to position [1720, 0]
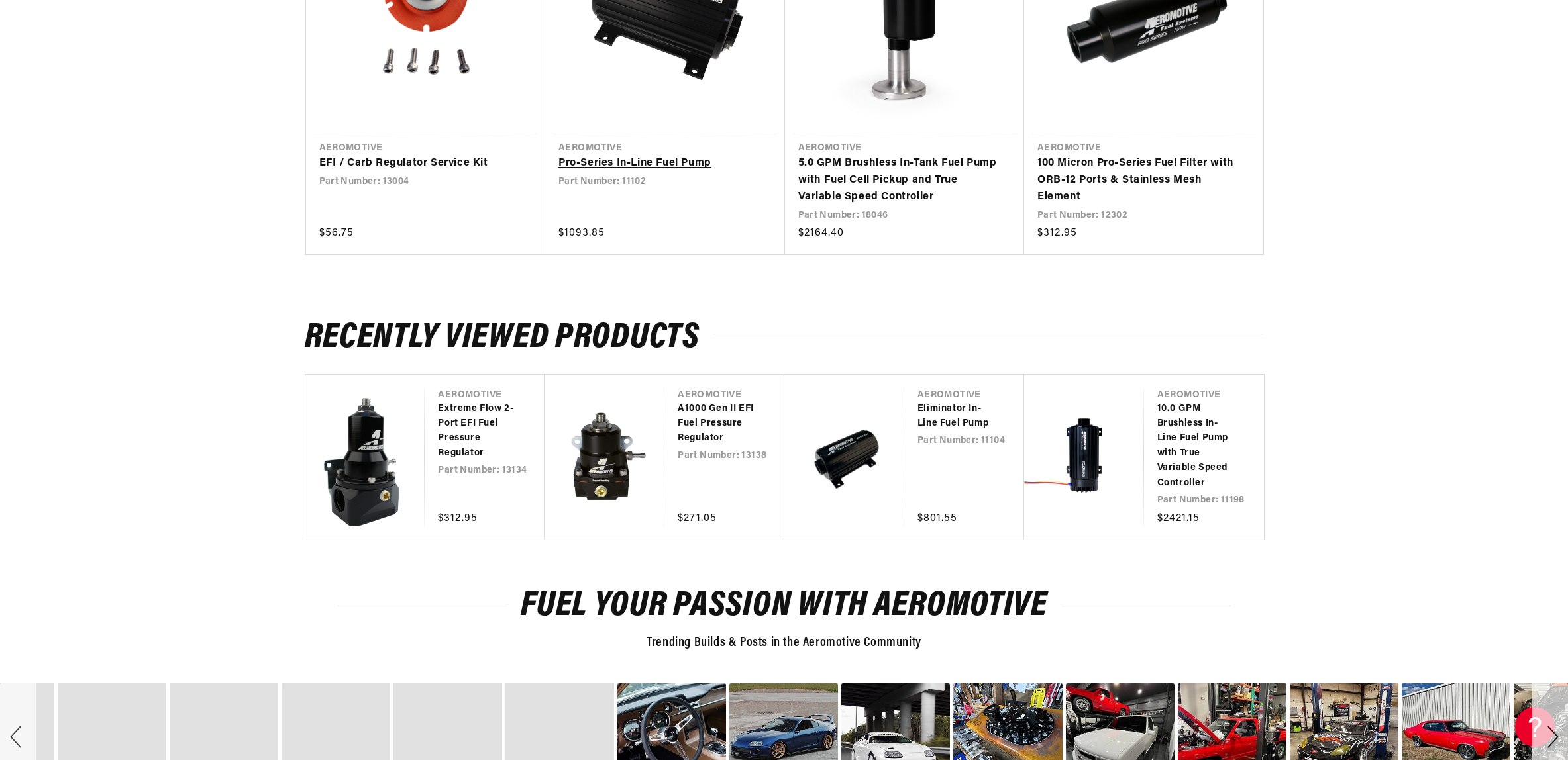
click at [653, 155] on link "Pro-Series In-Line Fuel Pump" at bounding box center [658, 163] width 200 height 17
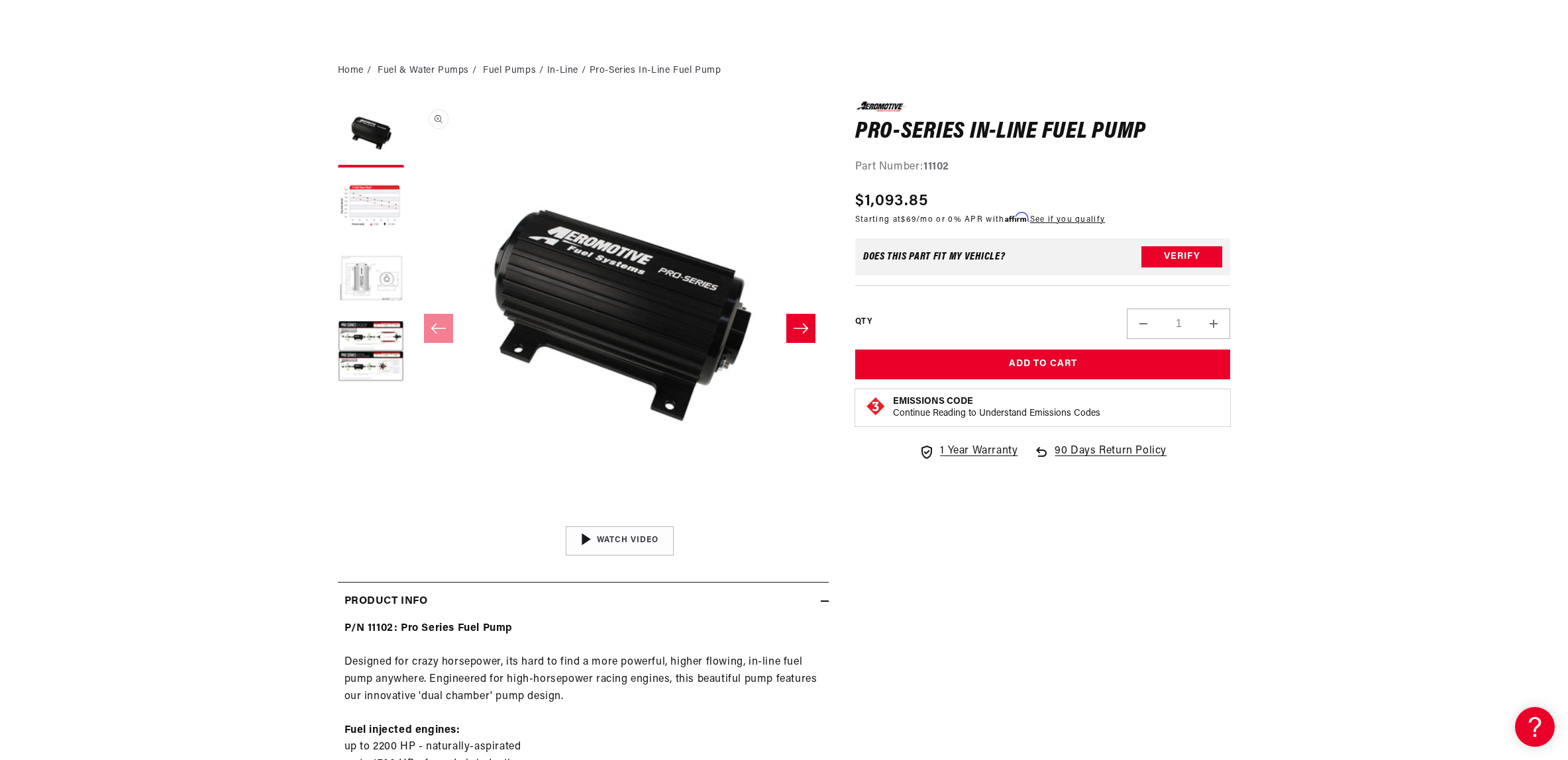
scroll to position [219, 0]
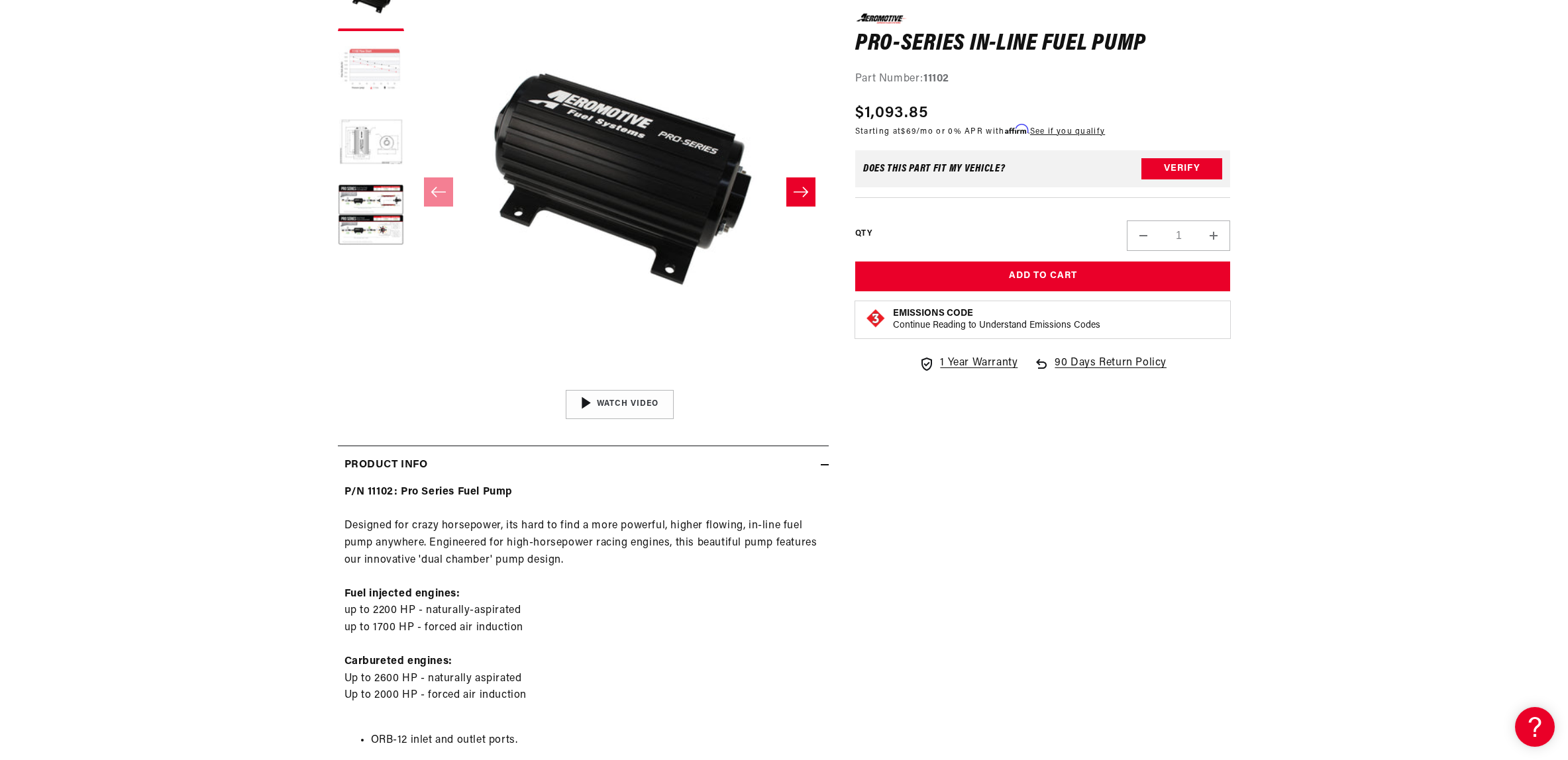
click at [338, 83] on button "Load image 2 in gallery view" at bounding box center [371, 71] width 66 height 66
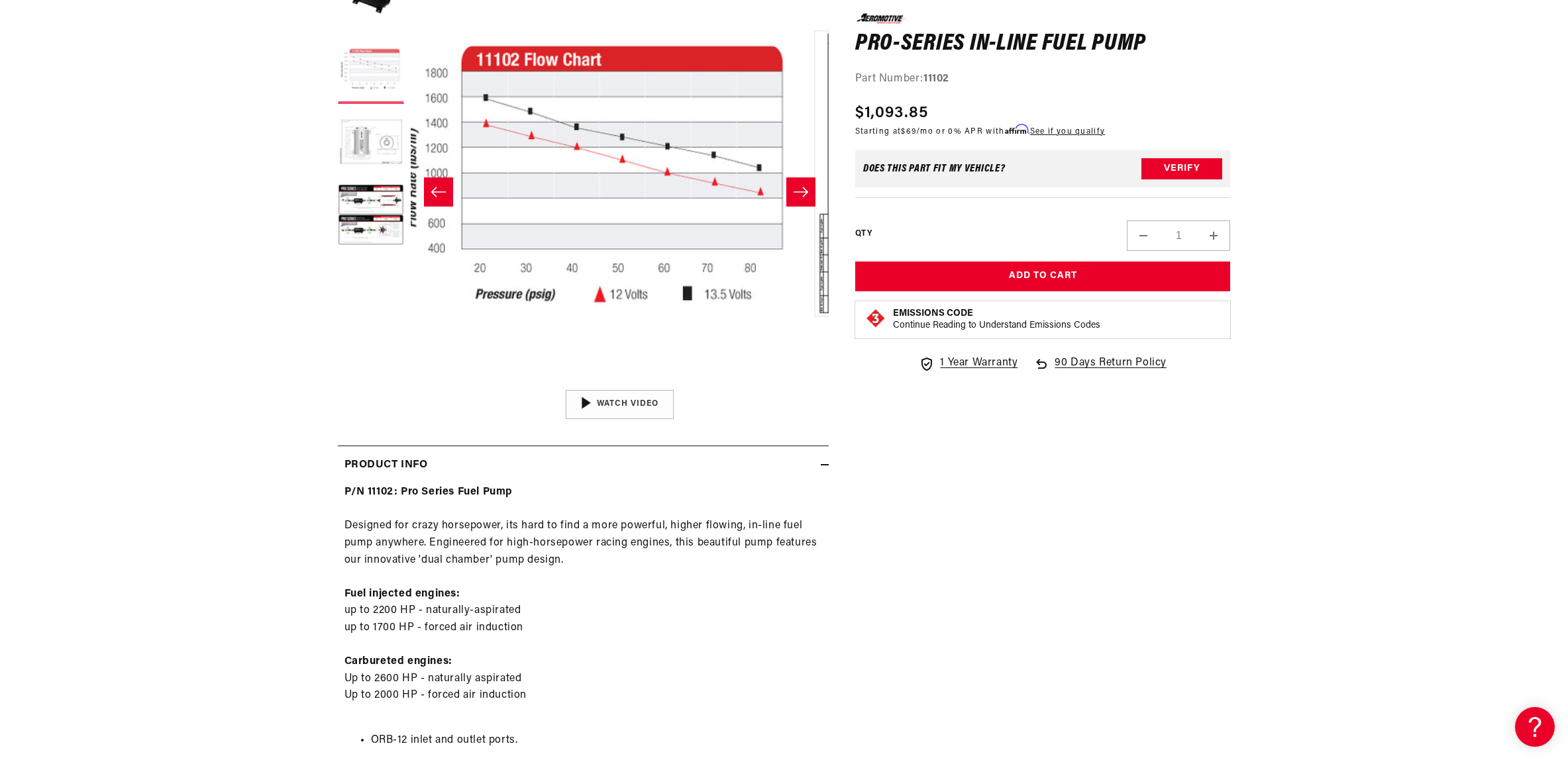
scroll to position [1, 517]
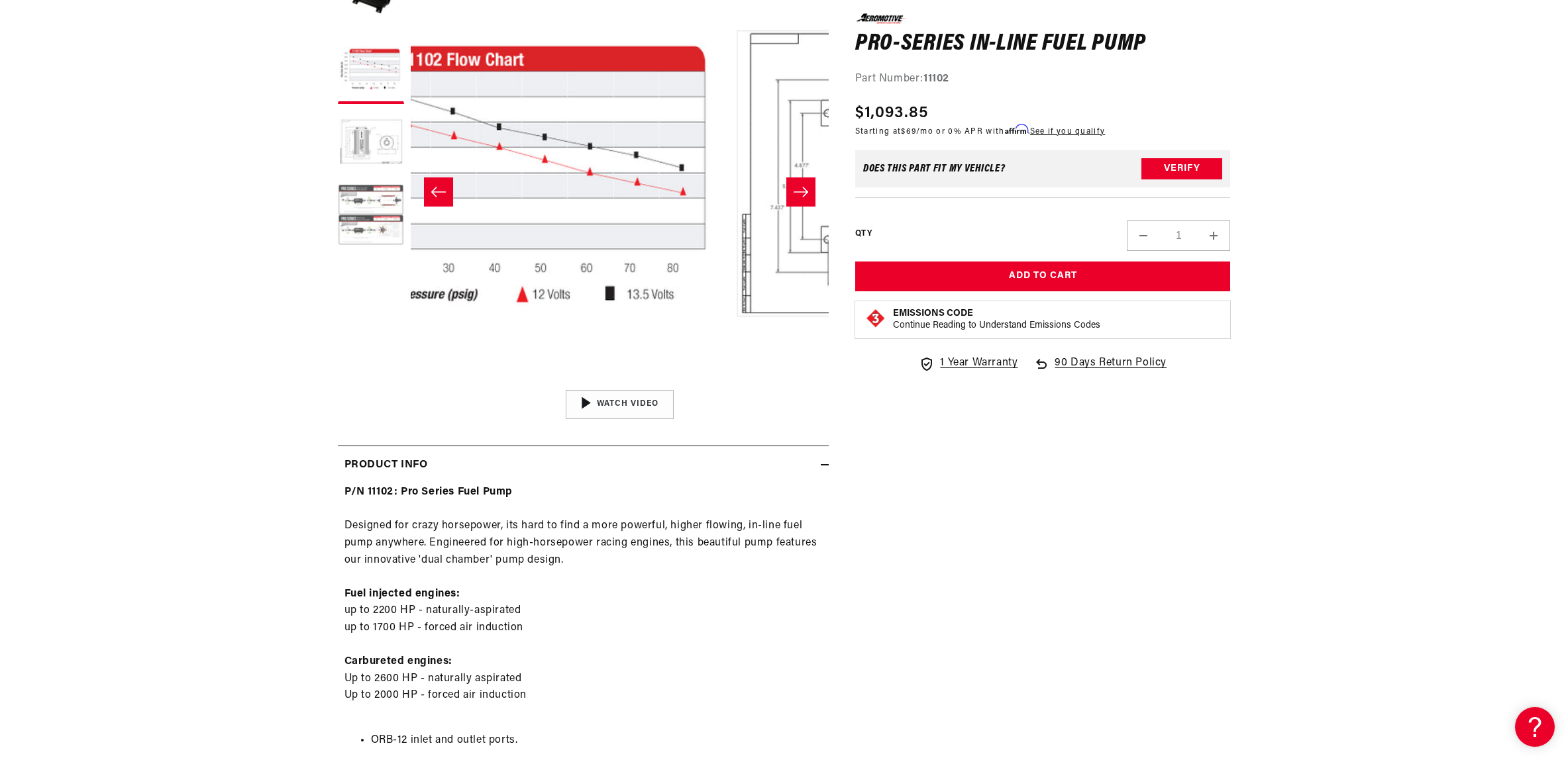
click at [338, 232] on button "Load image 4 in gallery view" at bounding box center [371, 217] width 66 height 66
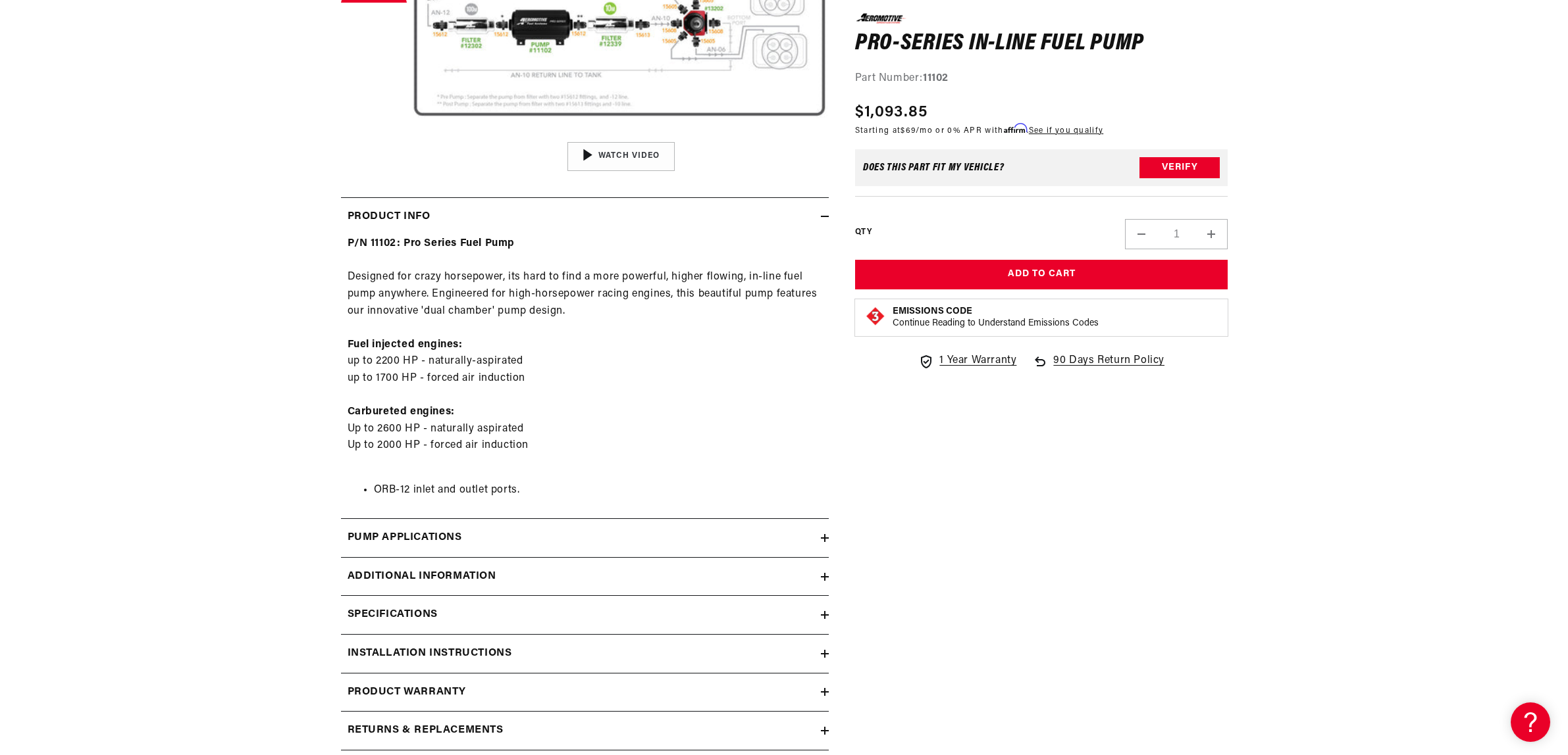
scroll to position [588, 0]
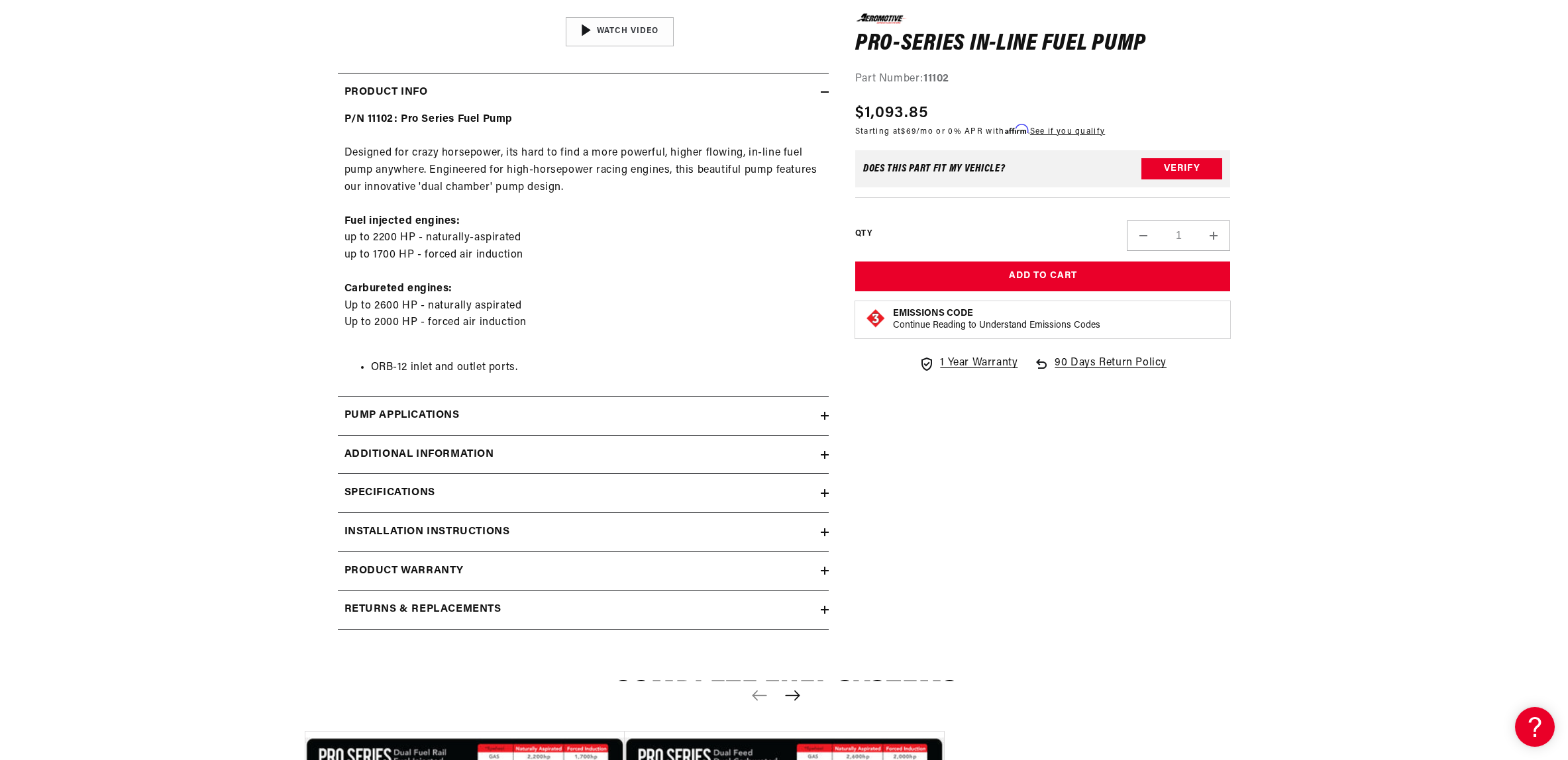
click at [410, 10] on button "Open media 4 in modal" at bounding box center [410, 10] width 0 height 0
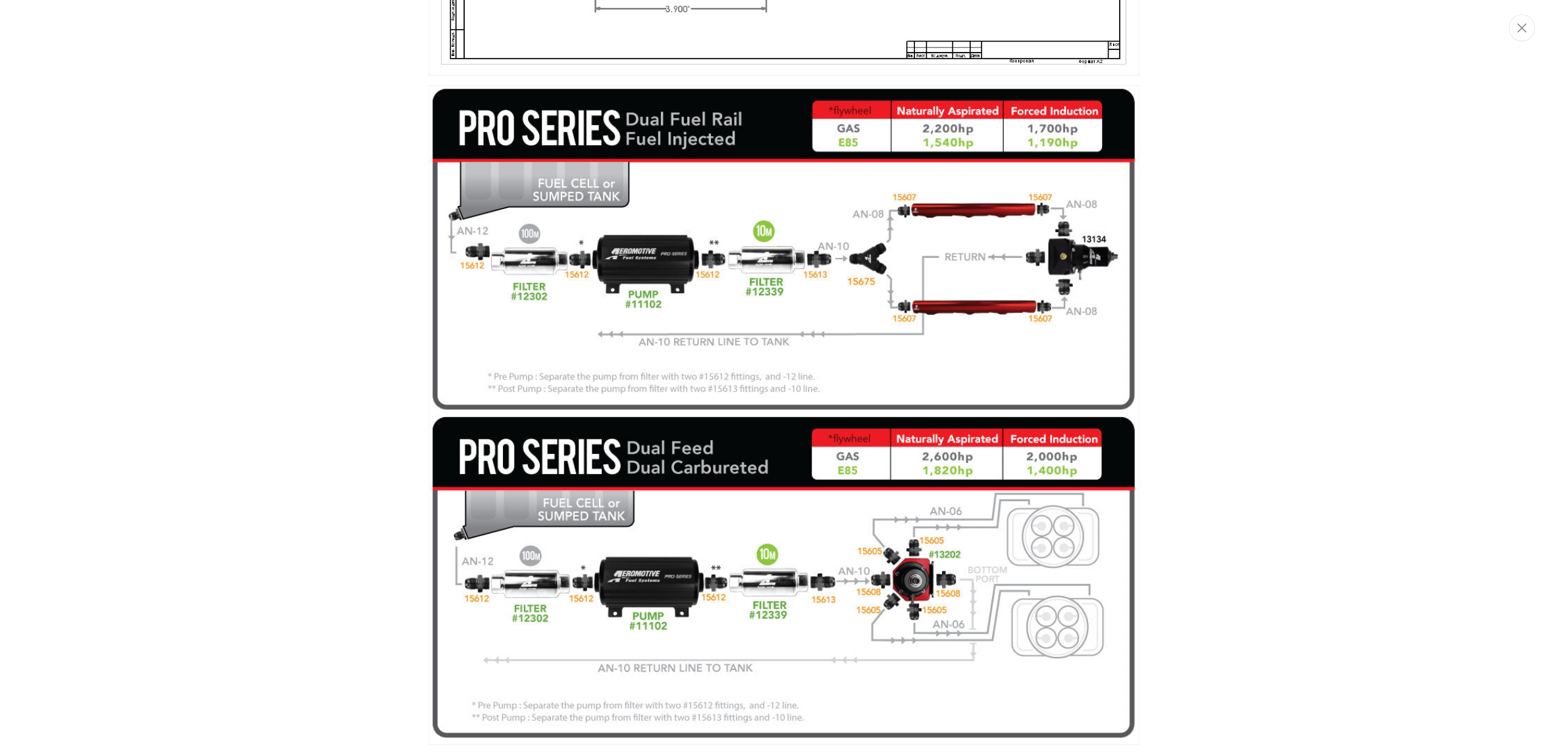
scroll to position [1457, 0]
